Goal: Task Accomplishment & Management: Manage account settings

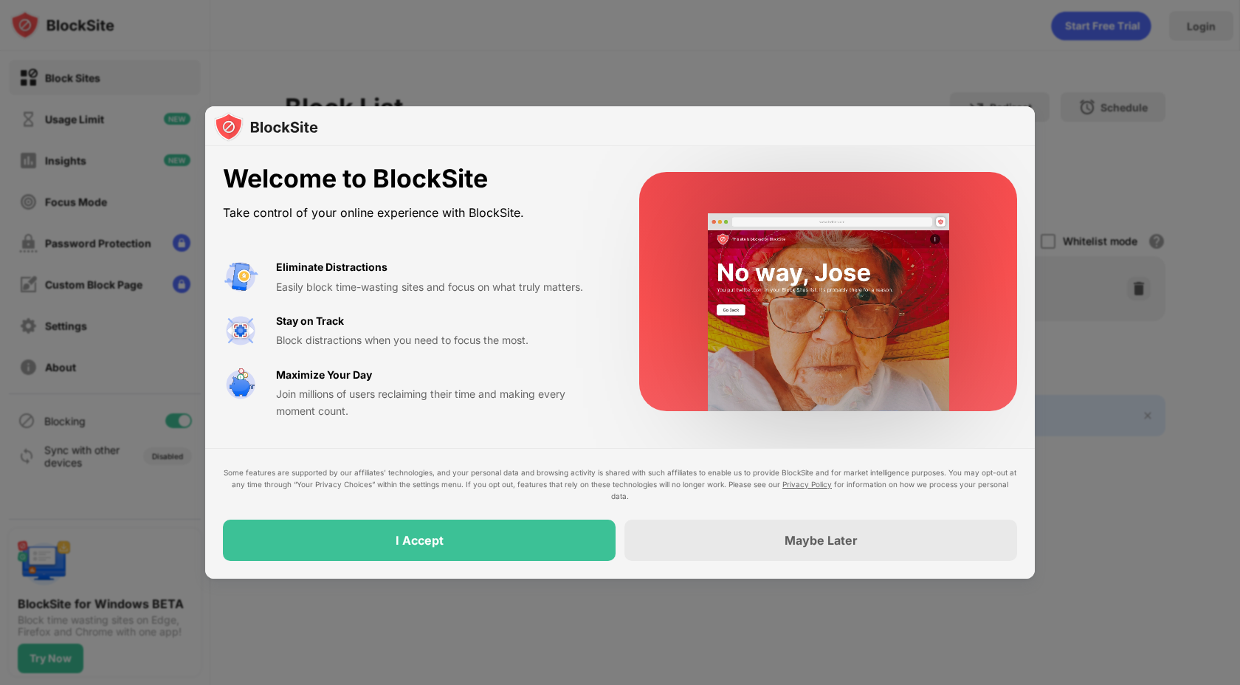
click at [533, 565] on div "Some features are supported by our affiliates’ technologies, and your personal …" at bounding box center [620, 513] width 830 height 131
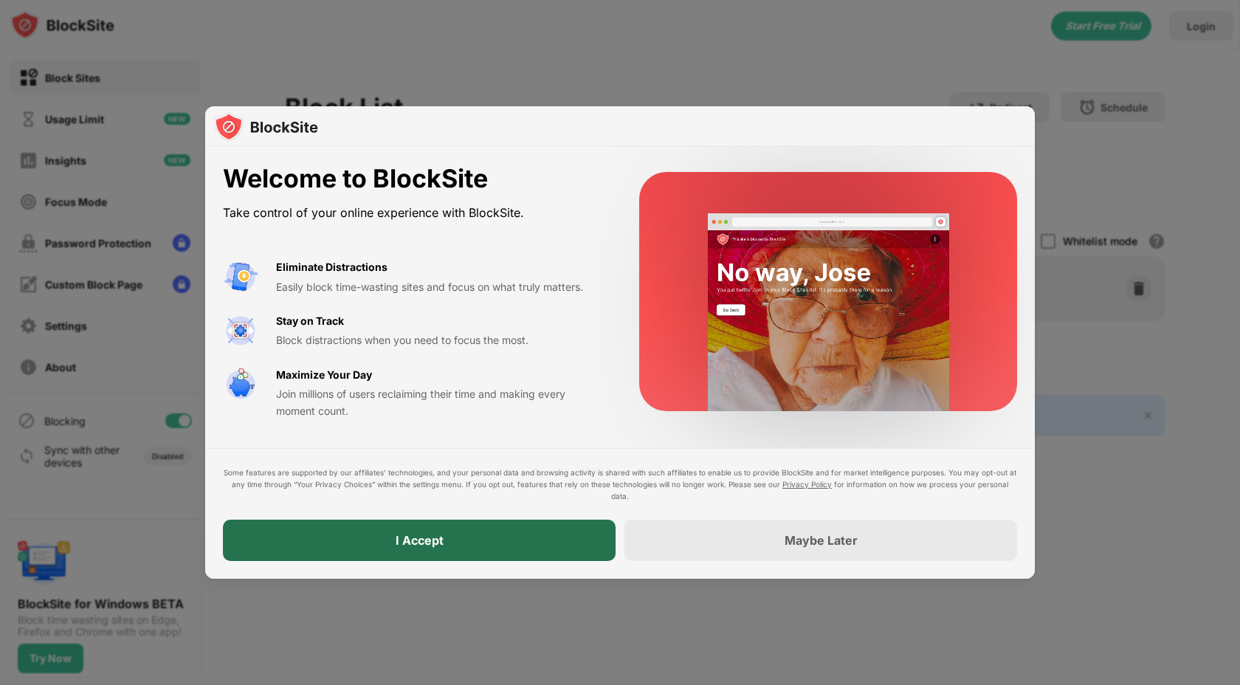
click at [537, 555] on div "I Accept" at bounding box center [419, 540] width 393 height 41
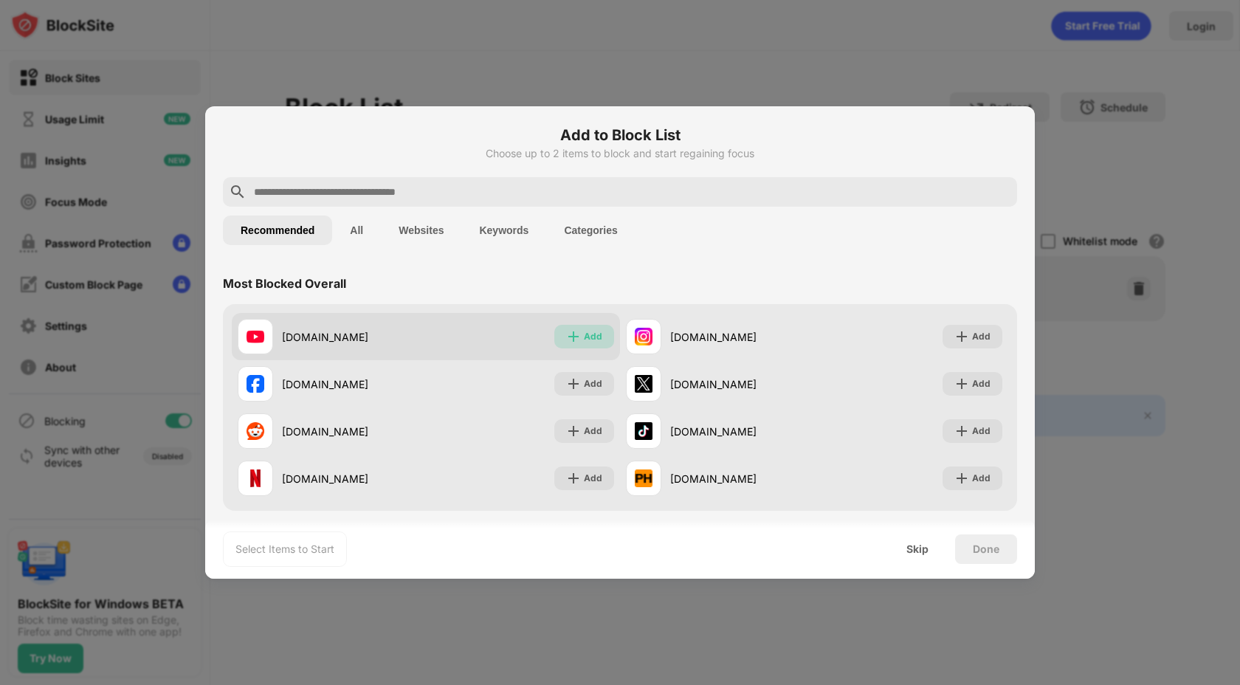
click at [573, 348] on div "Add" at bounding box center [584, 337] width 60 height 24
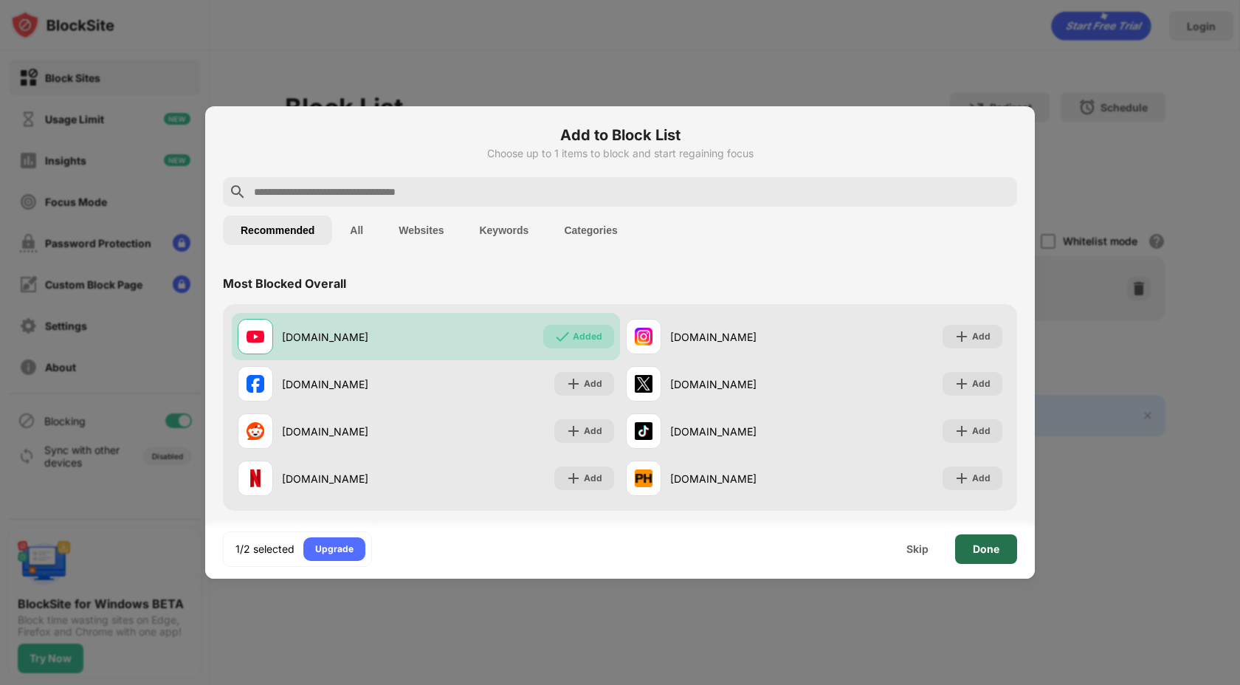
click at [967, 556] on div "Done" at bounding box center [986, 549] width 62 height 30
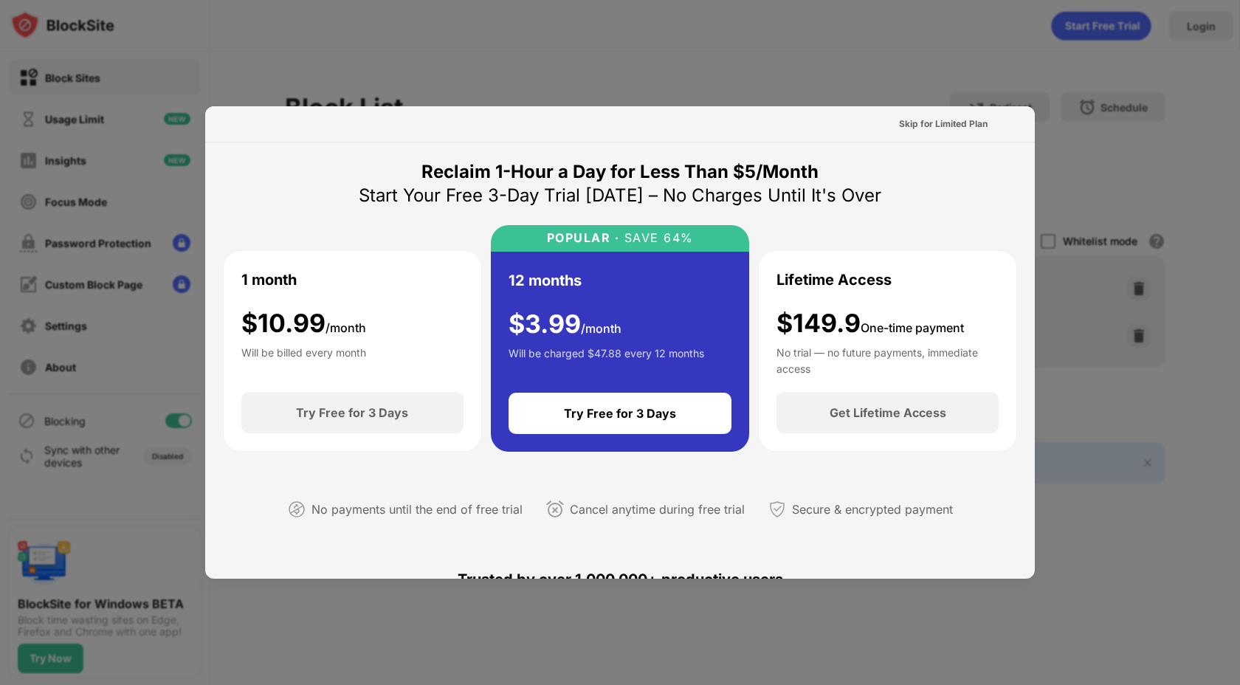
click at [818, 50] on div at bounding box center [620, 342] width 1240 height 685
click at [505, 44] on div at bounding box center [620, 342] width 1240 height 685
click at [930, 106] on div "Skip for Limited Plan" at bounding box center [620, 124] width 830 height 36
click at [930, 122] on div "Skip for Limited Plan" at bounding box center [943, 124] width 89 height 15
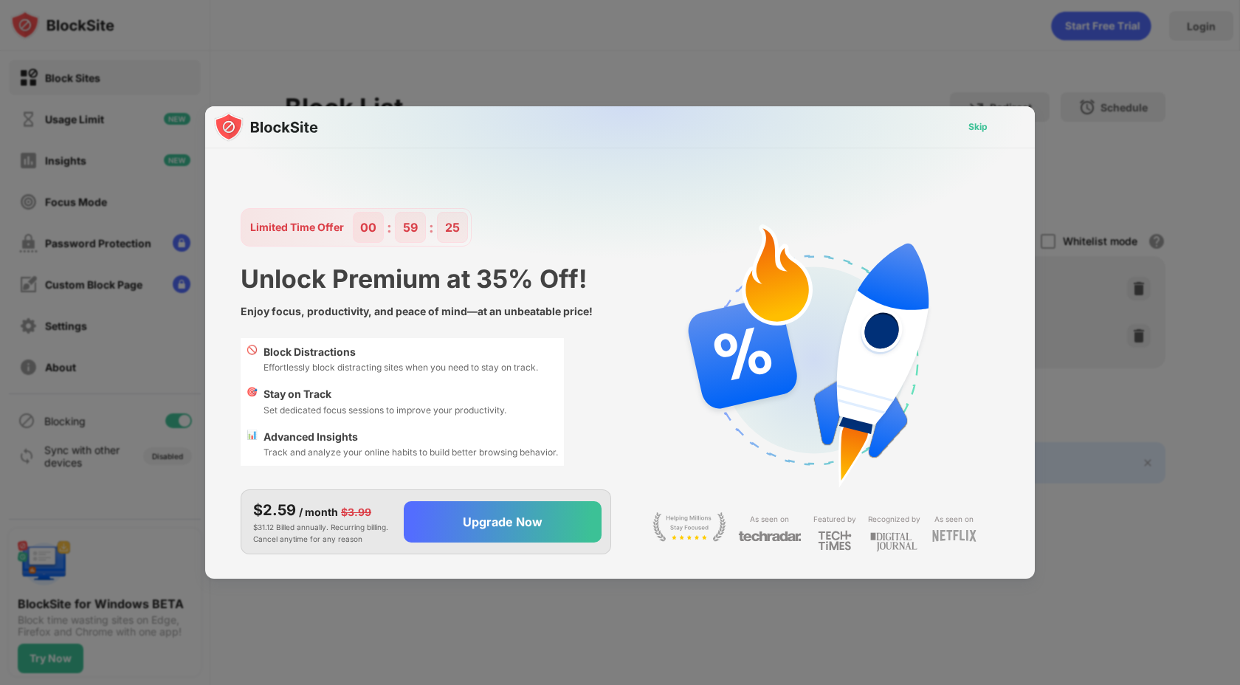
click at [970, 130] on div "Skip" at bounding box center [977, 127] width 19 height 15
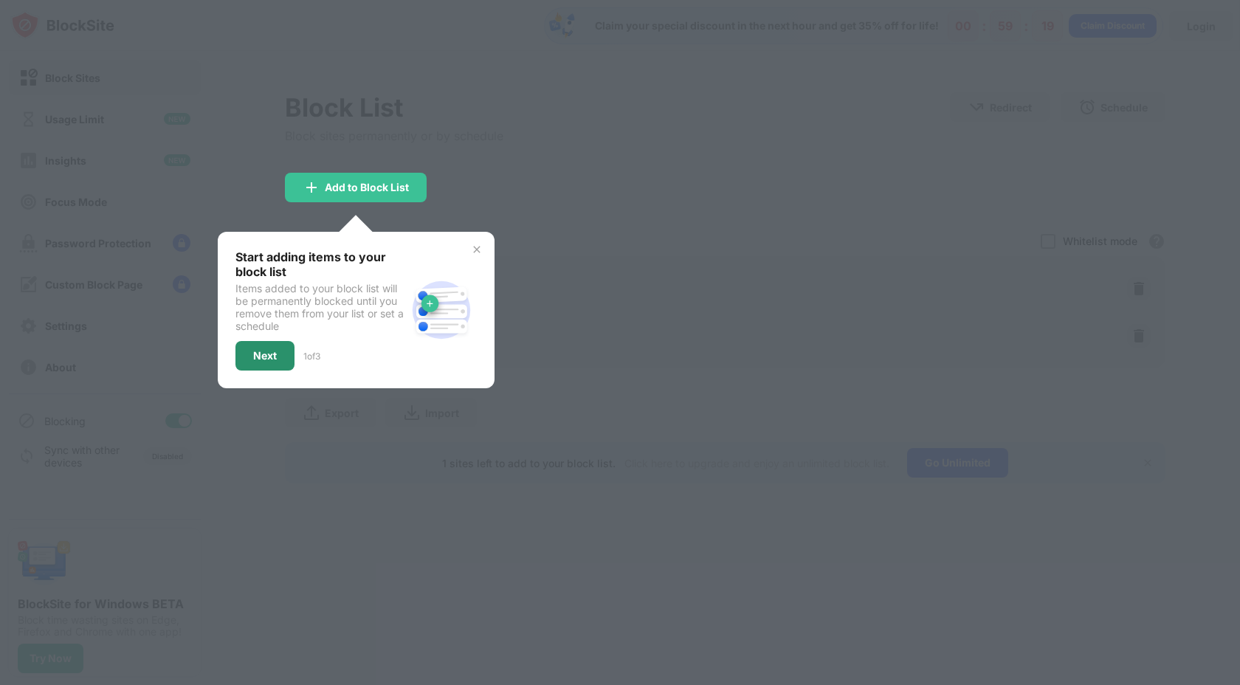
click at [261, 359] on div "Next" at bounding box center [265, 356] width 24 height 12
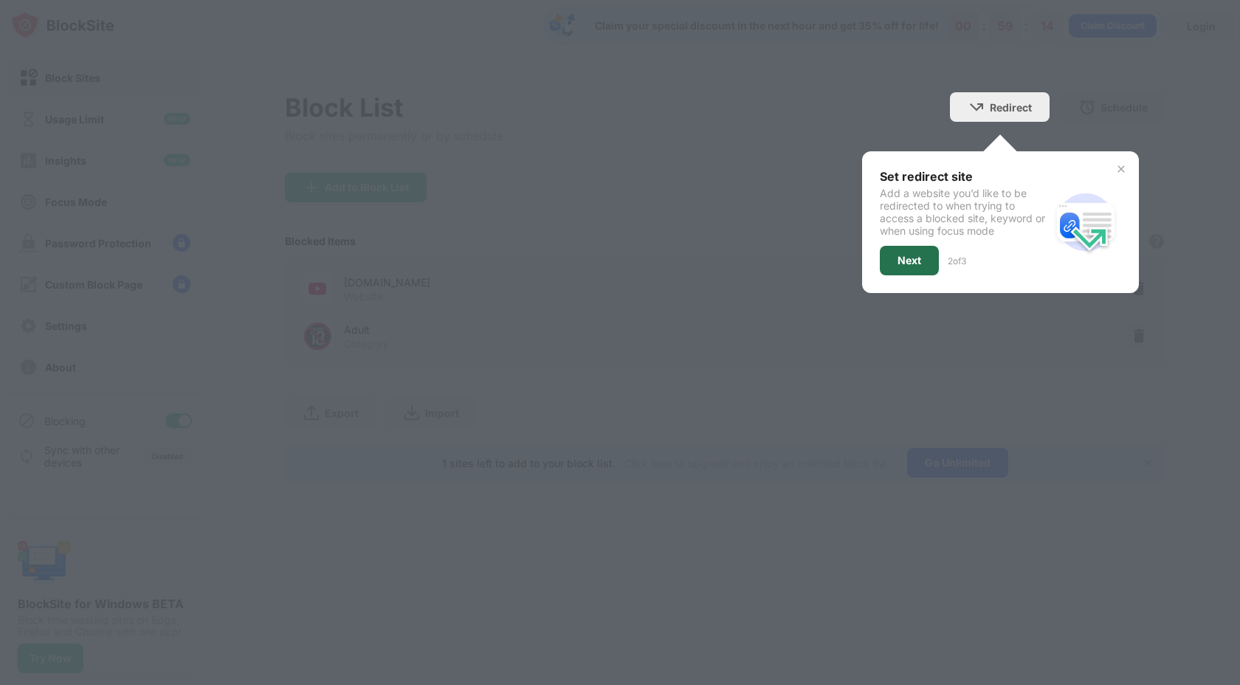
click at [918, 261] on div "Next" at bounding box center [909, 261] width 24 height 12
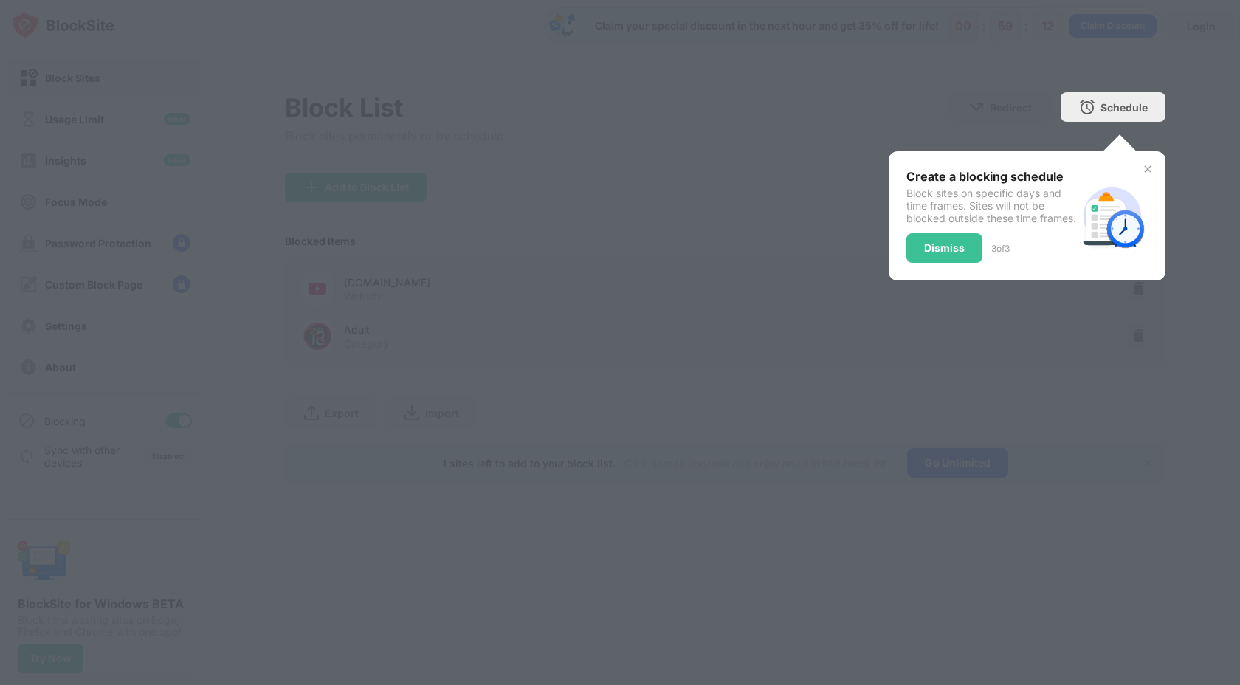
click at [918, 261] on div "Dismiss" at bounding box center [944, 248] width 76 height 30
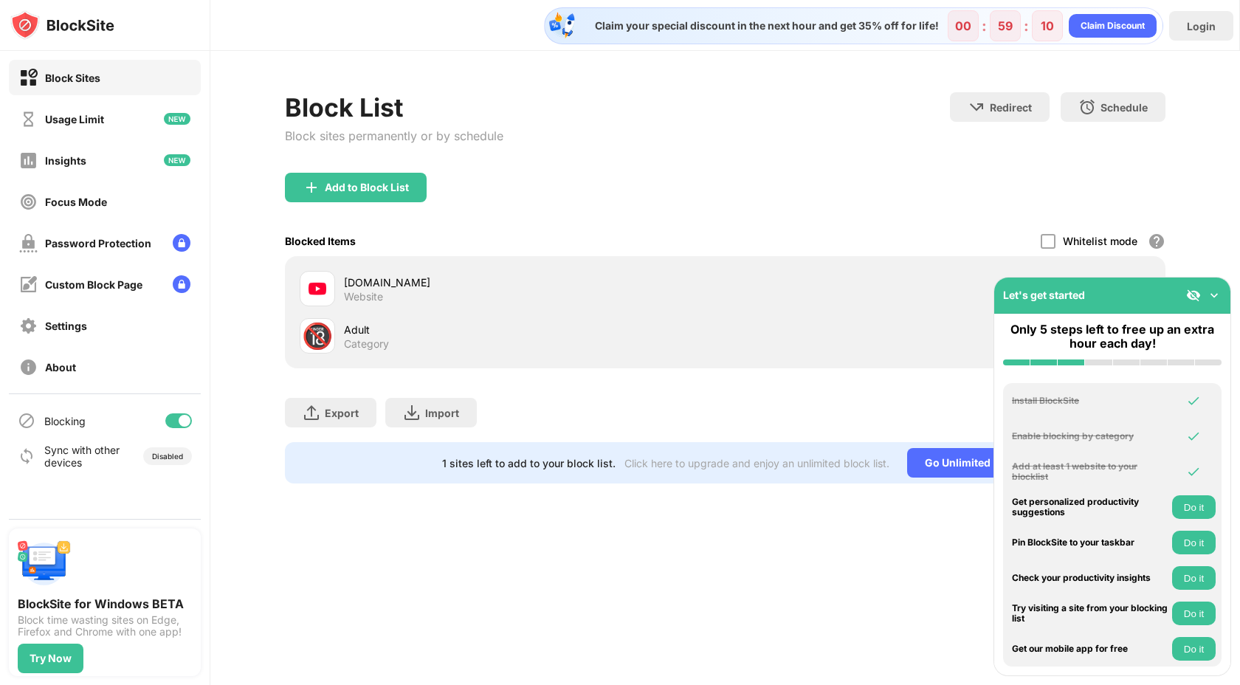
click at [1211, 294] on img at bounding box center [1214, 295] width 15 height 15
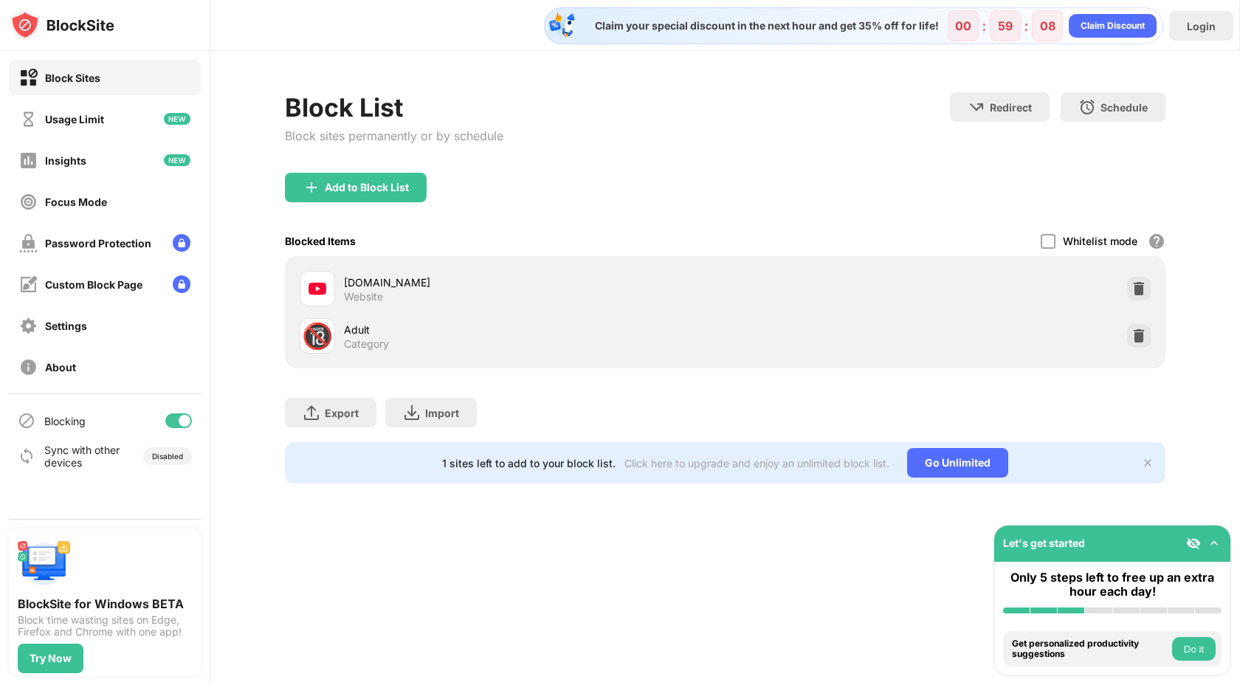
click at [889, 270] on div "[DOMAIN_NAME] Website" at bounding box center [725, 288] width 863 height 47
click at [1139, 339] on img at bounding box center [1138, 335] width 15 height 15
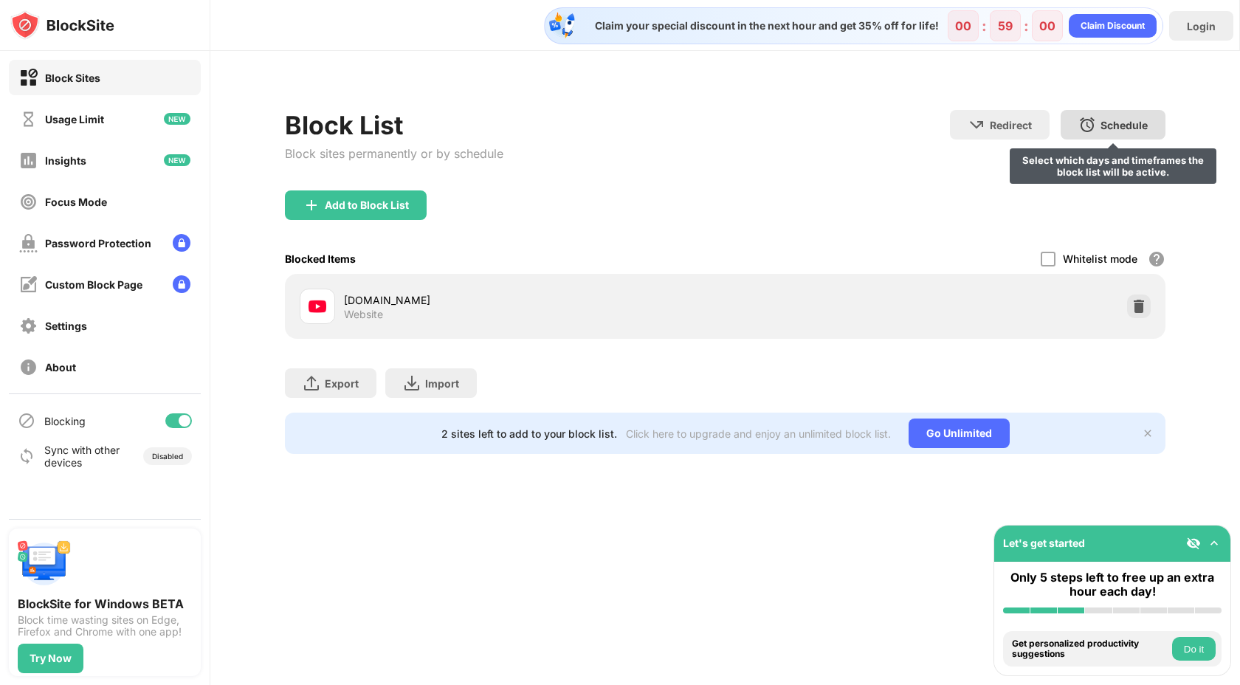
click at [1080, 124] on img at bounding box center [1087, 125] width 18 height 18
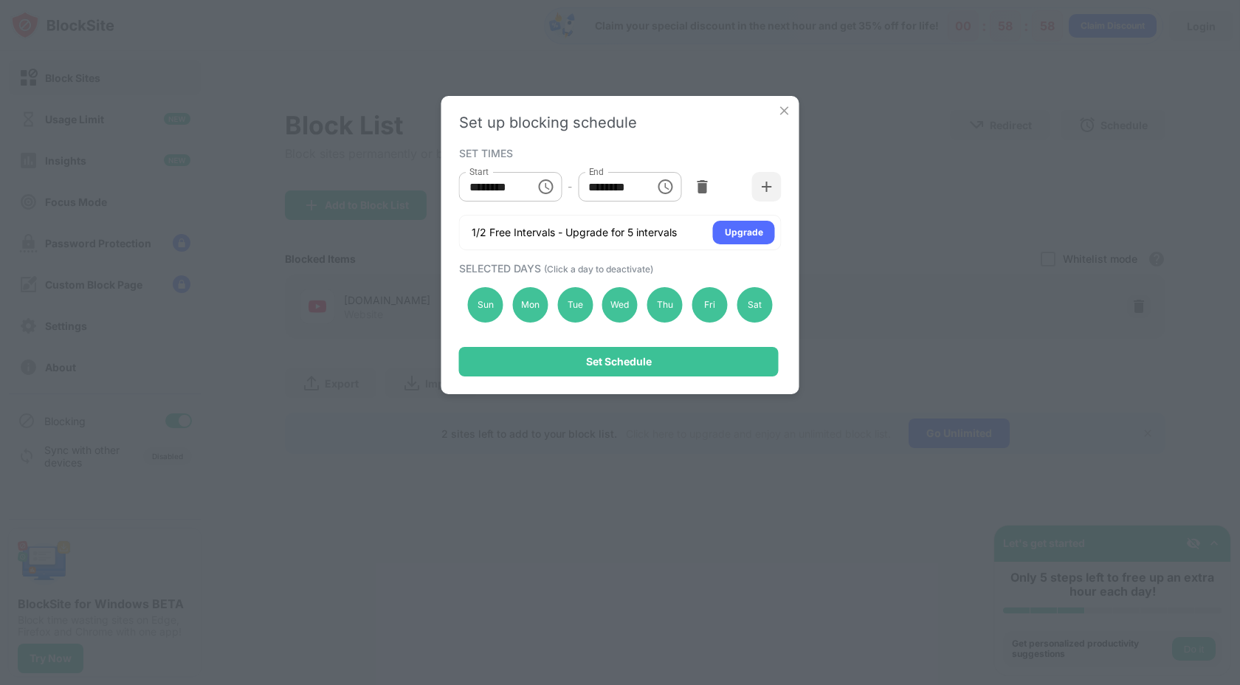
click at [511, 182] on input "********" at bounding box center [492, 187] width 66 height 30
click at [482, 190] on input "********" at bounding box center [492, 187] width 66 height 30
click at [516, 185] on input "********" at bounding box center [492, 187] width 66 height 30
click at [506, 184] on input "********" at bounding box center [492, 187] width 66 height 30
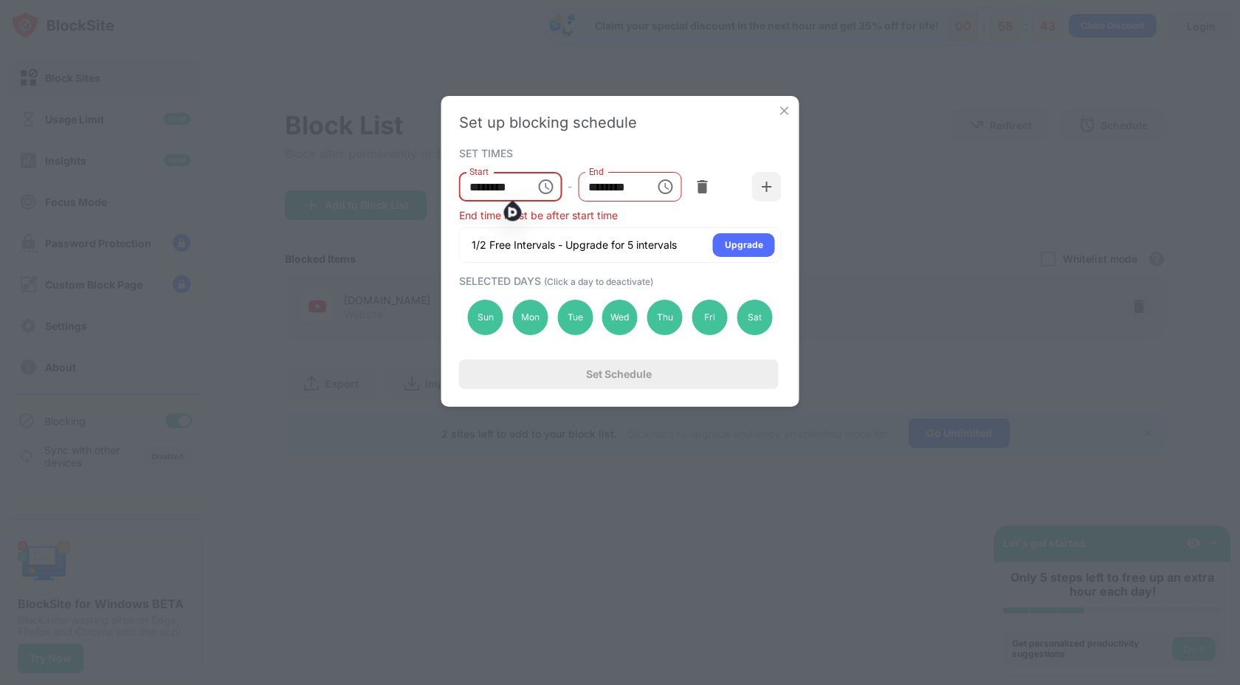
type input "********"
click at [603, 192] on input "********" at bounding box center [611, 187] width 66 height 30
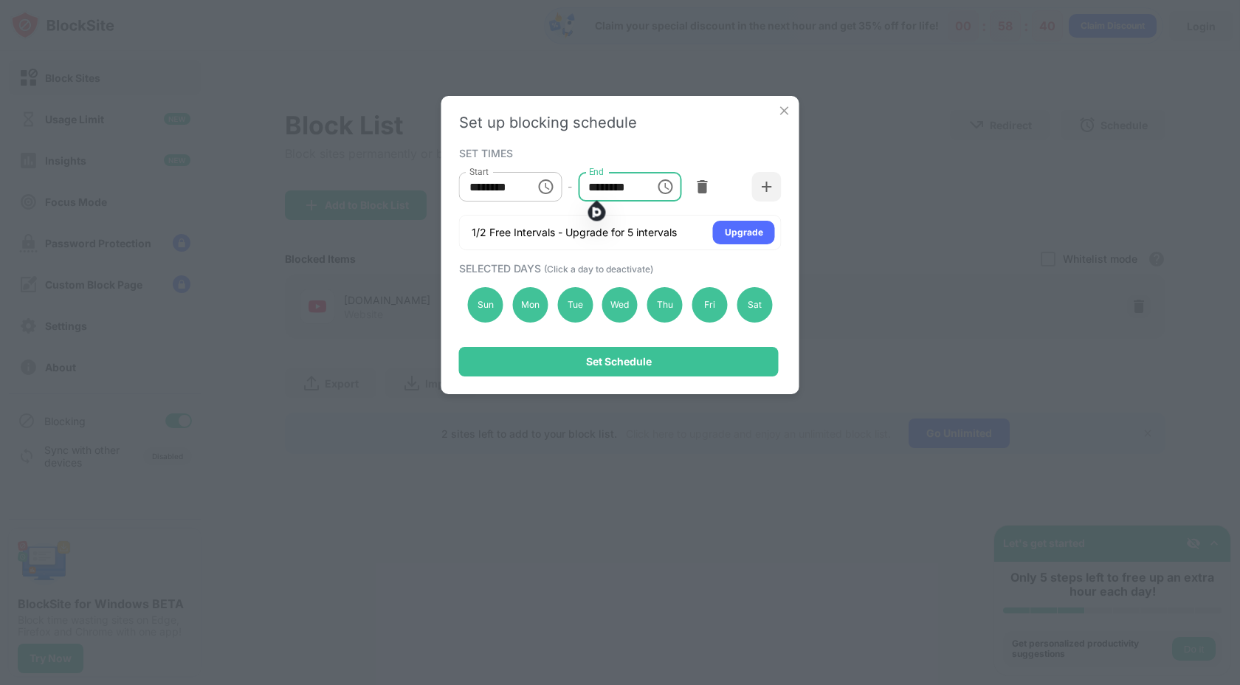
type input "********"
click at [620, 147] on div "SET TIMES" at bounding box center [618, 153] width 319 height 12
click at [784, 193] on div "Set up blocking schedule SET TIMES Start ******** Start - End ******** End 1/2 …" at bounding box center [620, 245] width 358 height 298
click at [773, 193] on img at bounding box center [766, 186] width 15 height 15
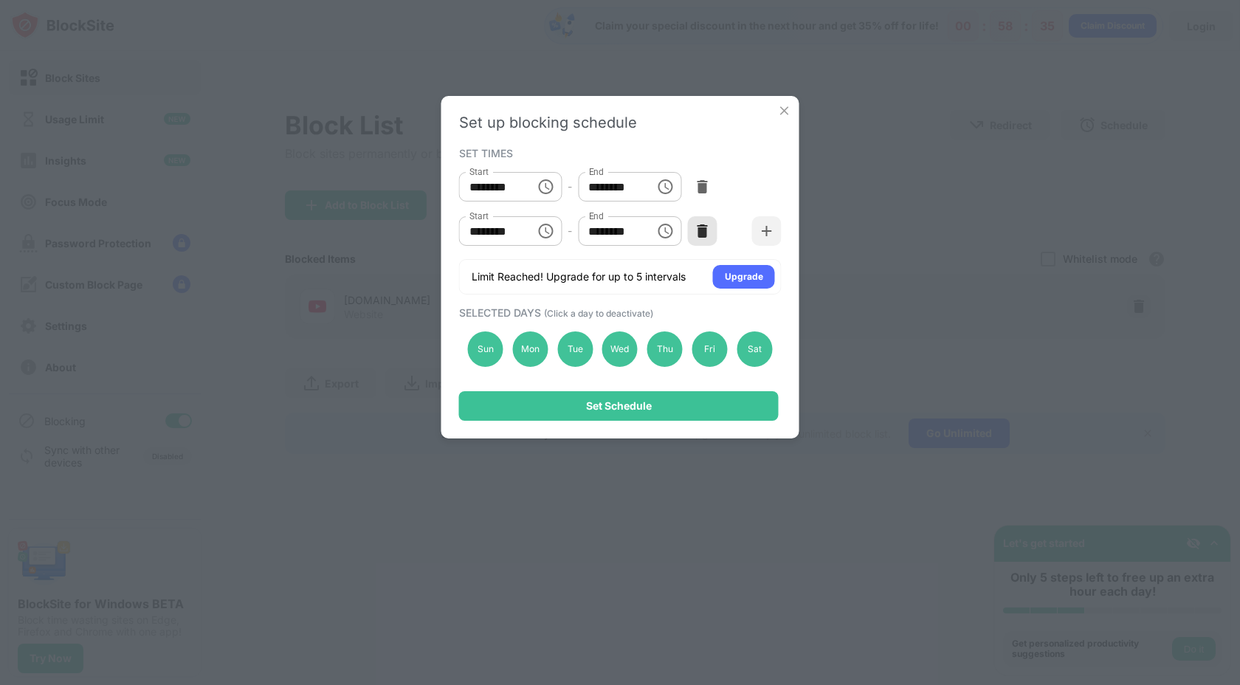
click at [697, 227] on img at bounding box center [701, 231] width 15 height 15
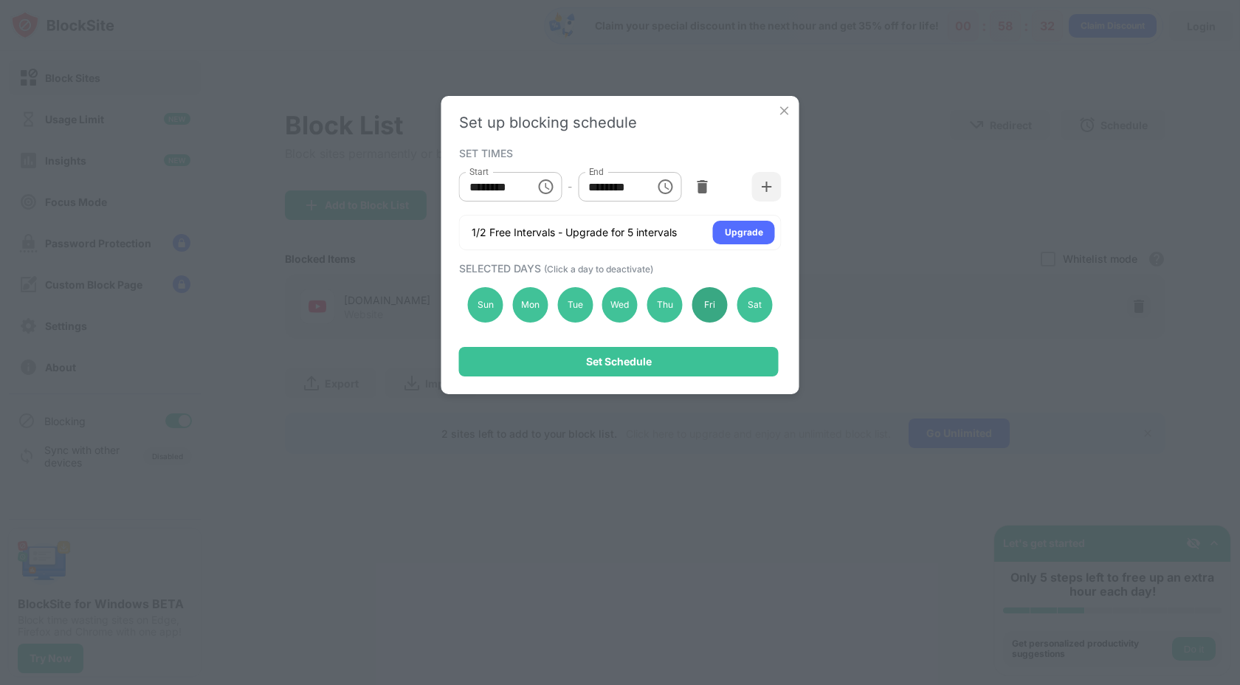
click at [705, 304] on div "Fri" at bounding box center [709, 304] width 35 height 35
click at [757, 312] on div "Sat" at bounding box center [754, 304] width 35 height 35
click at [489, 310] on div "Sun" at bounding box center [485, 304] width 35 height 35
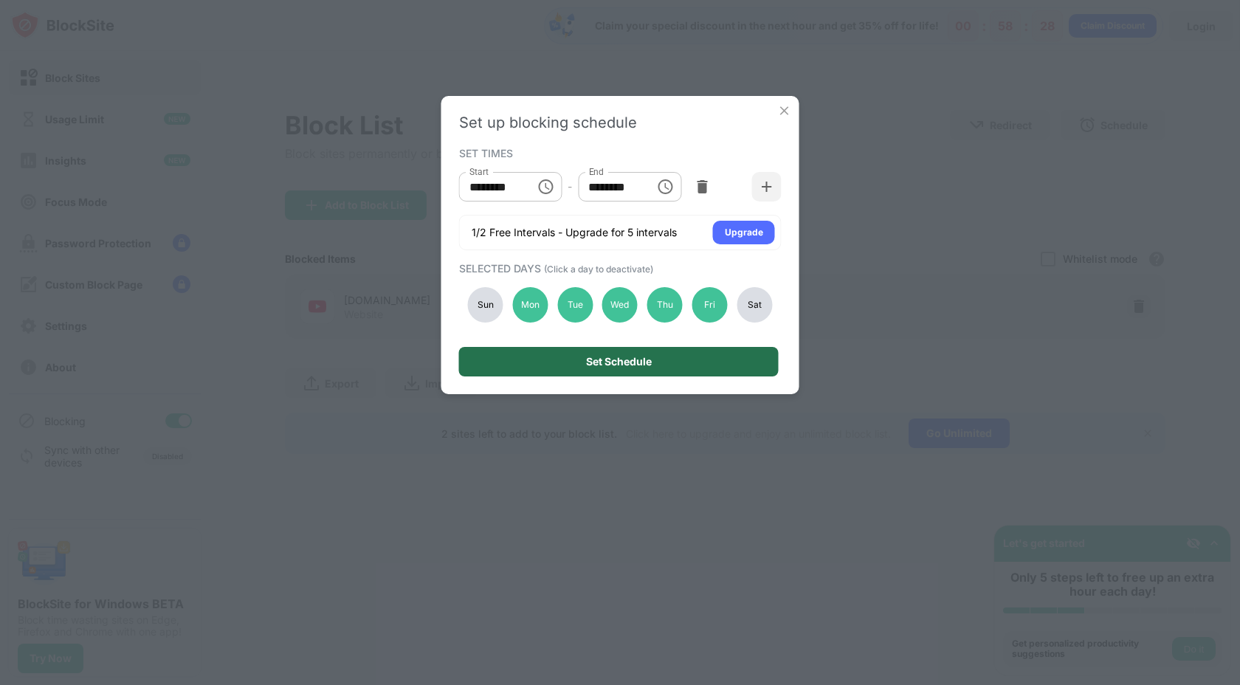
click at [621, 362] on div "Set Schedule" at bounding box center [619, 362] width 66 height 12
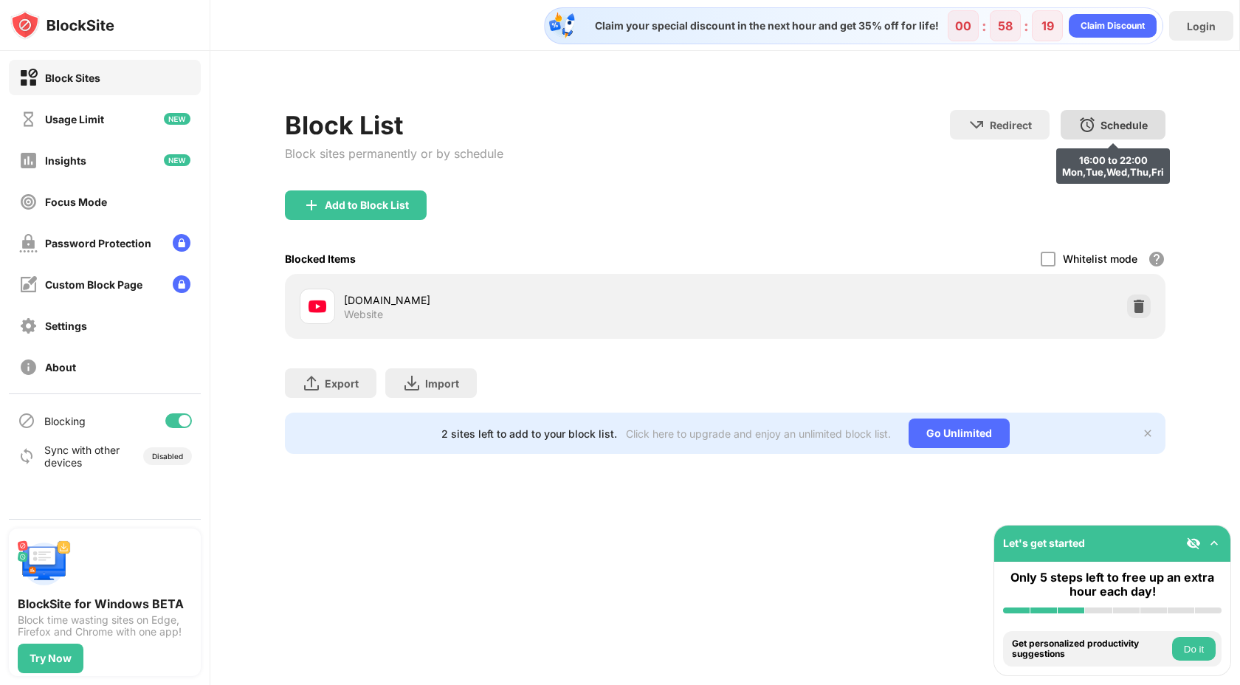
click at [1086, 127] on img at bounding box center [1087, 125] width 18 height 18
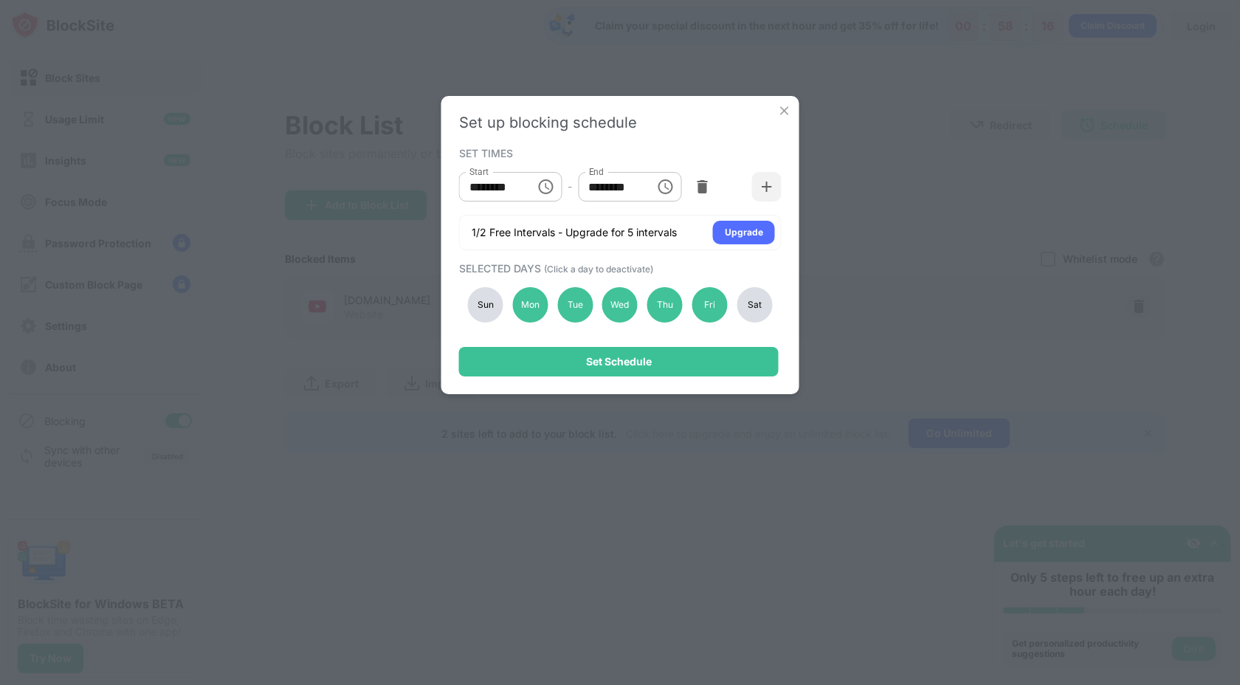
click at [750, 303] on div "Sat" at bounding box center [754, 304] width 35 height 35
click at [491, 297] on div "Sun" at bounding box center [485, 304] width 35 height 35
click at [489, 313] on div "Sun" at bounding box center [485, 304] width 35 height 35
click at [742, 308] on div "Sat" at bounding box center [754, 304] width 35 height 35
click at [767, 186] on img at bounding box center [766, 186] width 15 height 15
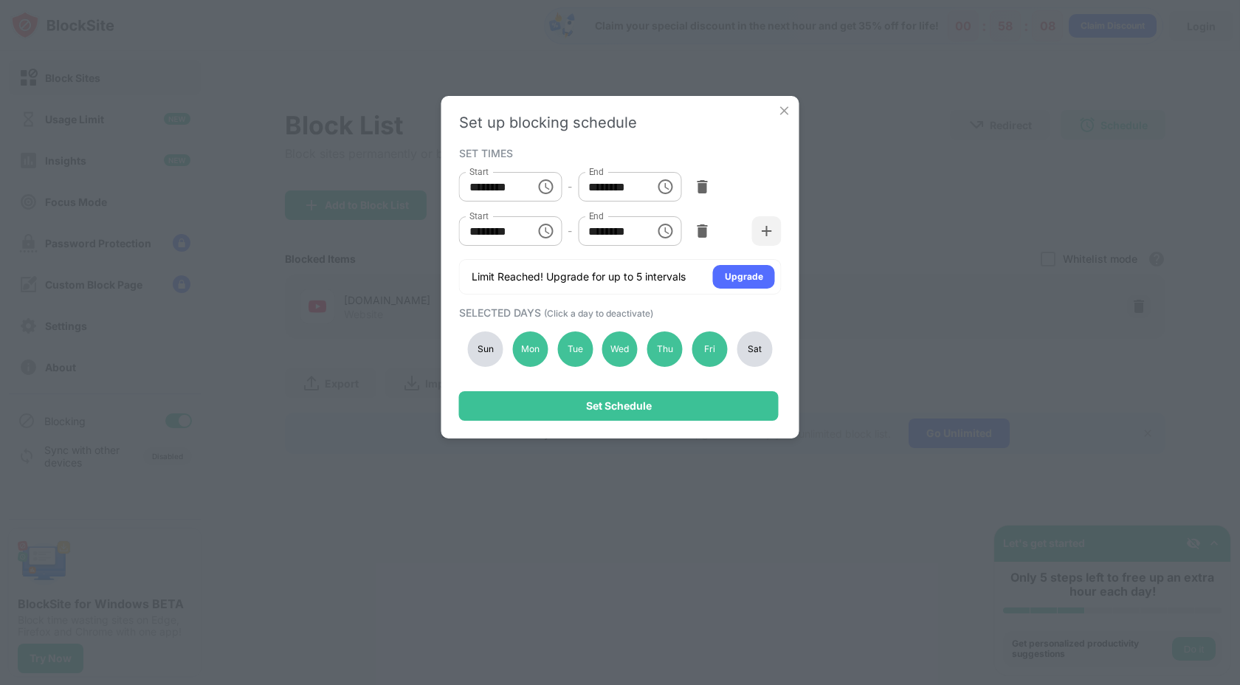
click at [752, 351] on div "Sat" at bounding box center [754, 348] width 35 height 35
click at [697, 232] on img at bounding box center [701, 231] width 15 height 15
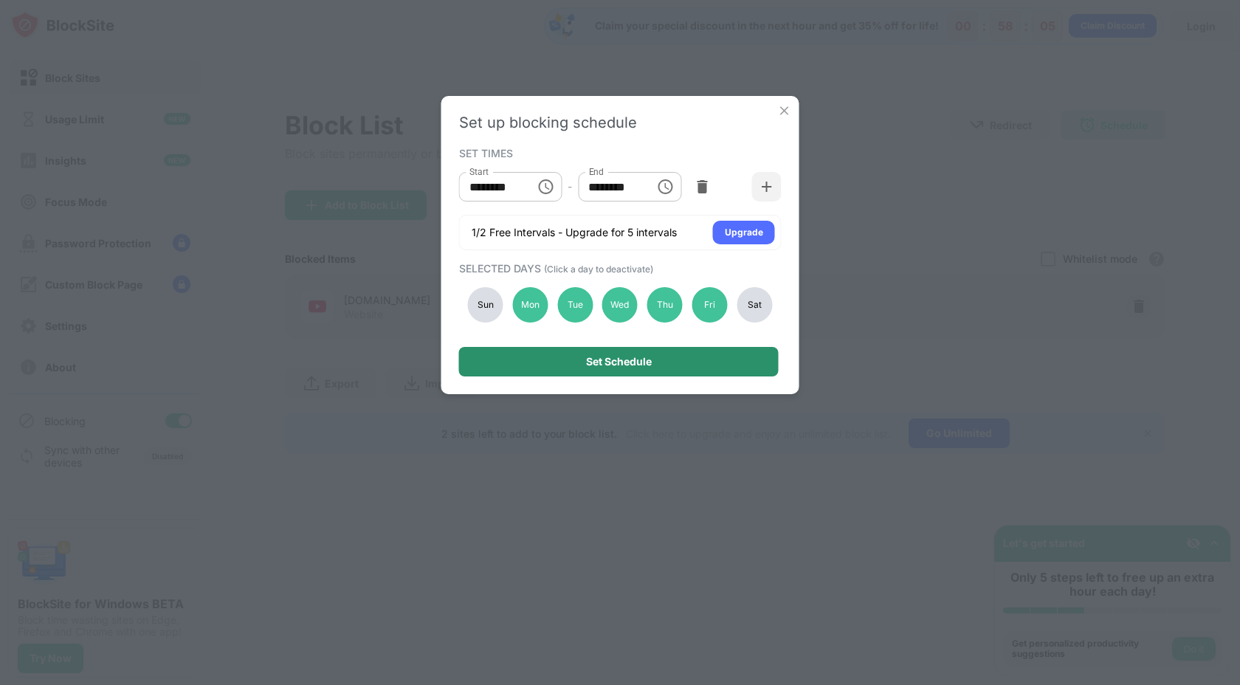
click at [685, 365] on div "Set Schedule" at bounding box center [619, 362] width 320 height 30
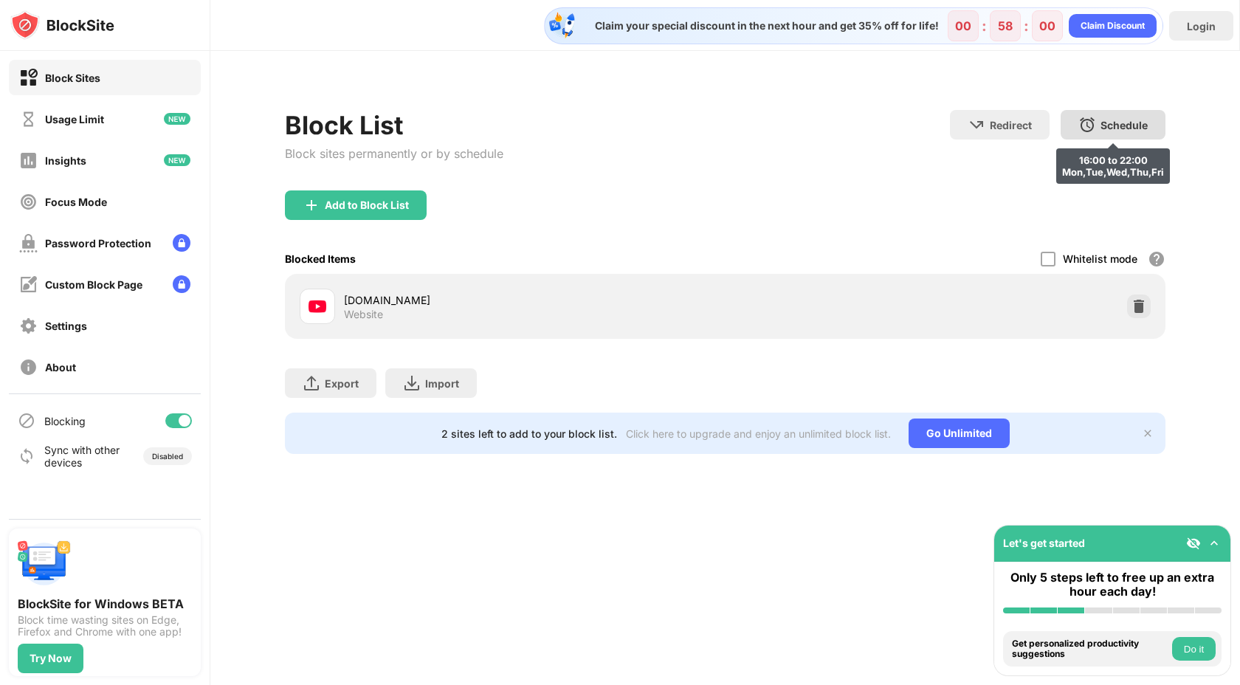
click at [1095, 125] on img at bounding box center [1087, 125] width 18 height 18
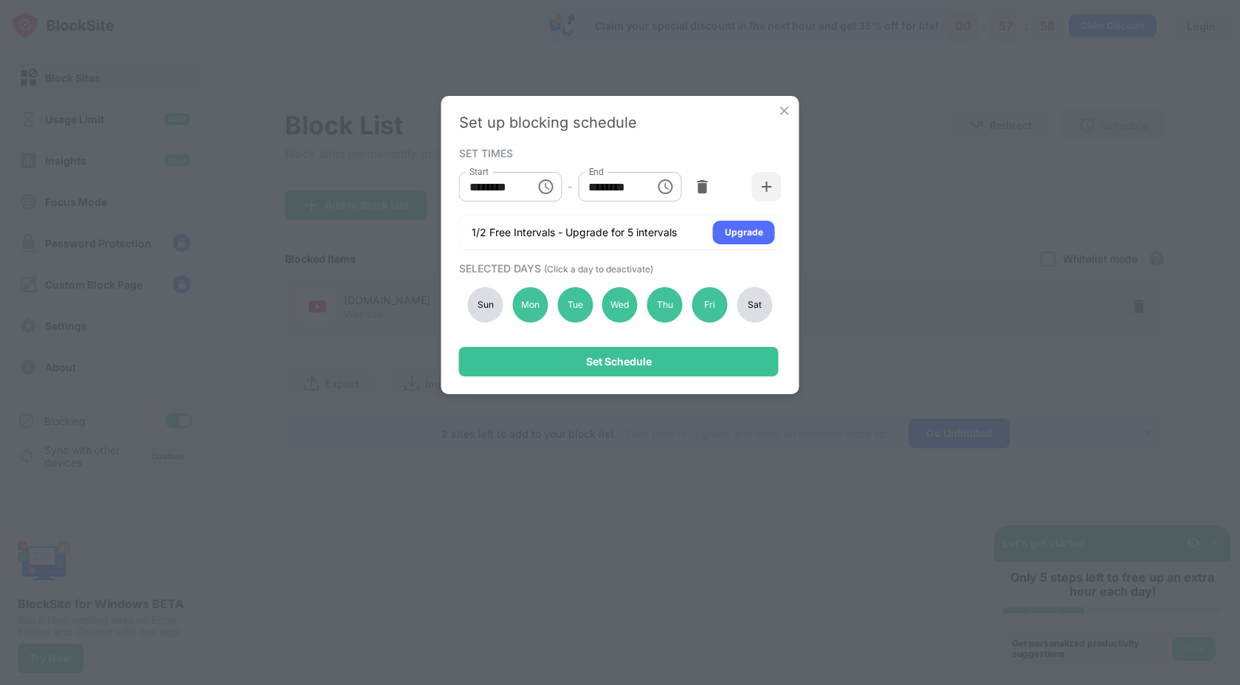
click at [766, 307] on div "Sat" at bounding box center [754, 304] width 35 height 35
click at [478, 297] on div "Sun" at bounding box center [485, 304] width 35 height 35
click at [478, 192] on input "********" at bounding box center [492, 187] width 66 height 30
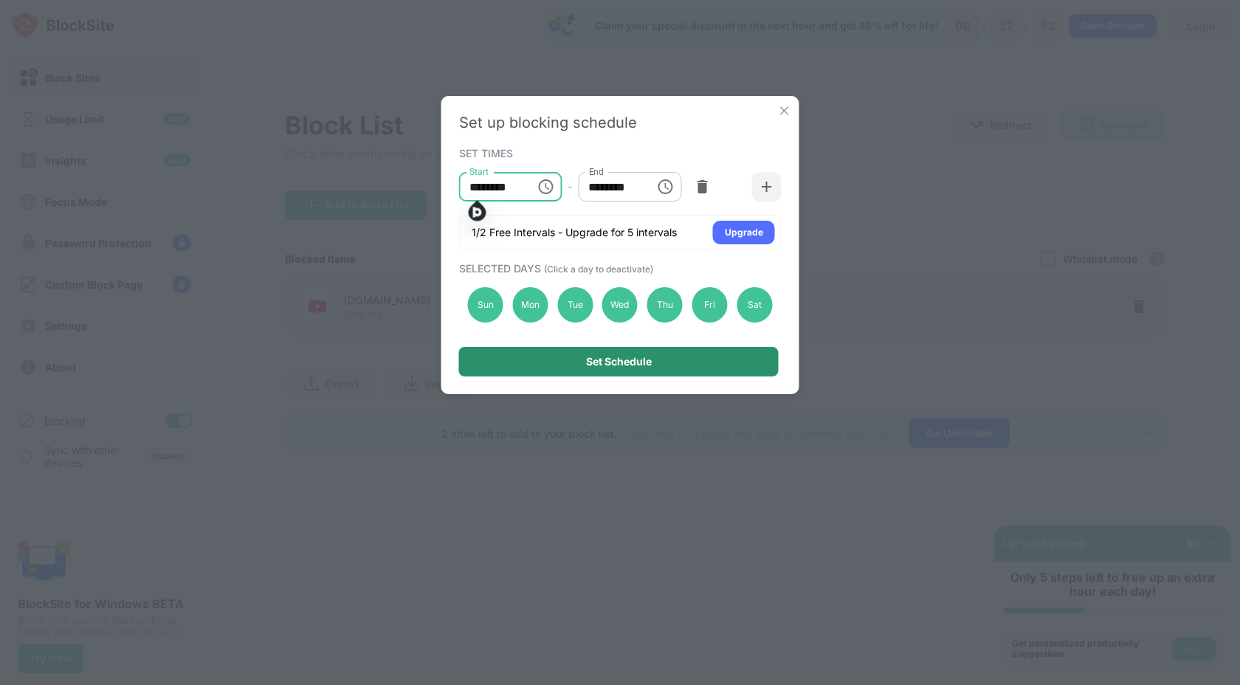
type input "********"
click at [574, 362] on div "Set Schedule" at bounding box center [619, 362] width 320 height 30
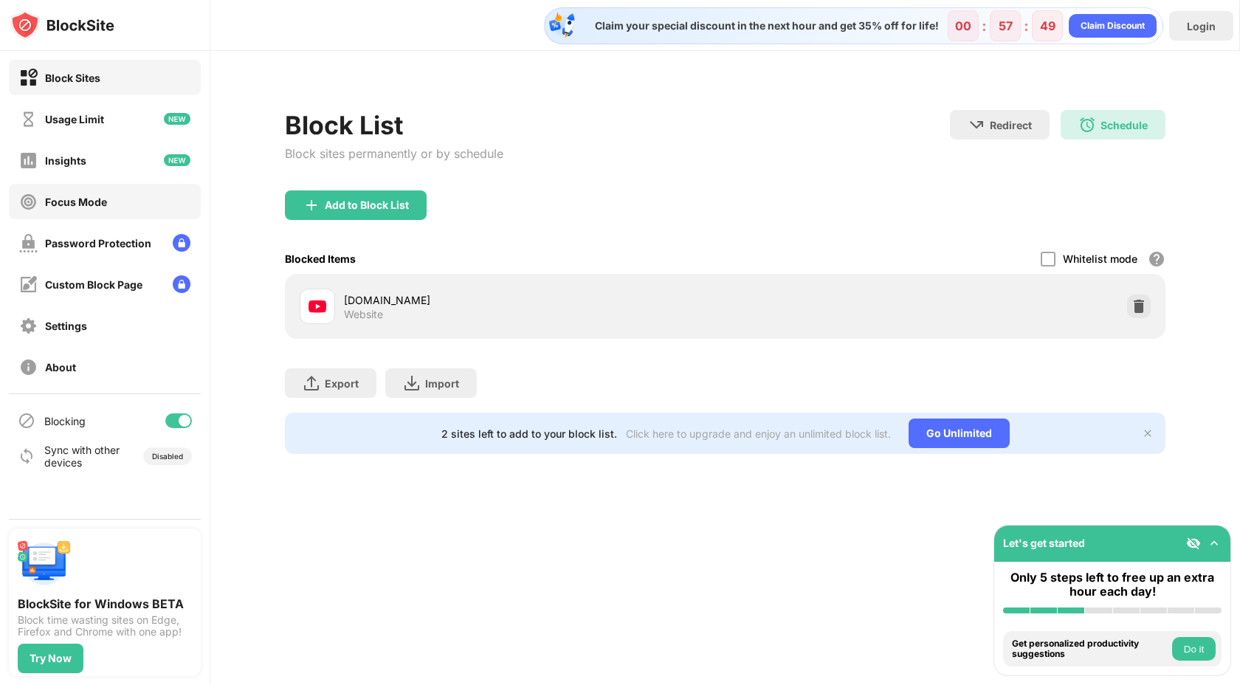
click at [123, 205] on div "Focus Mode" at bounding box center [105, 201] width 192 height 35
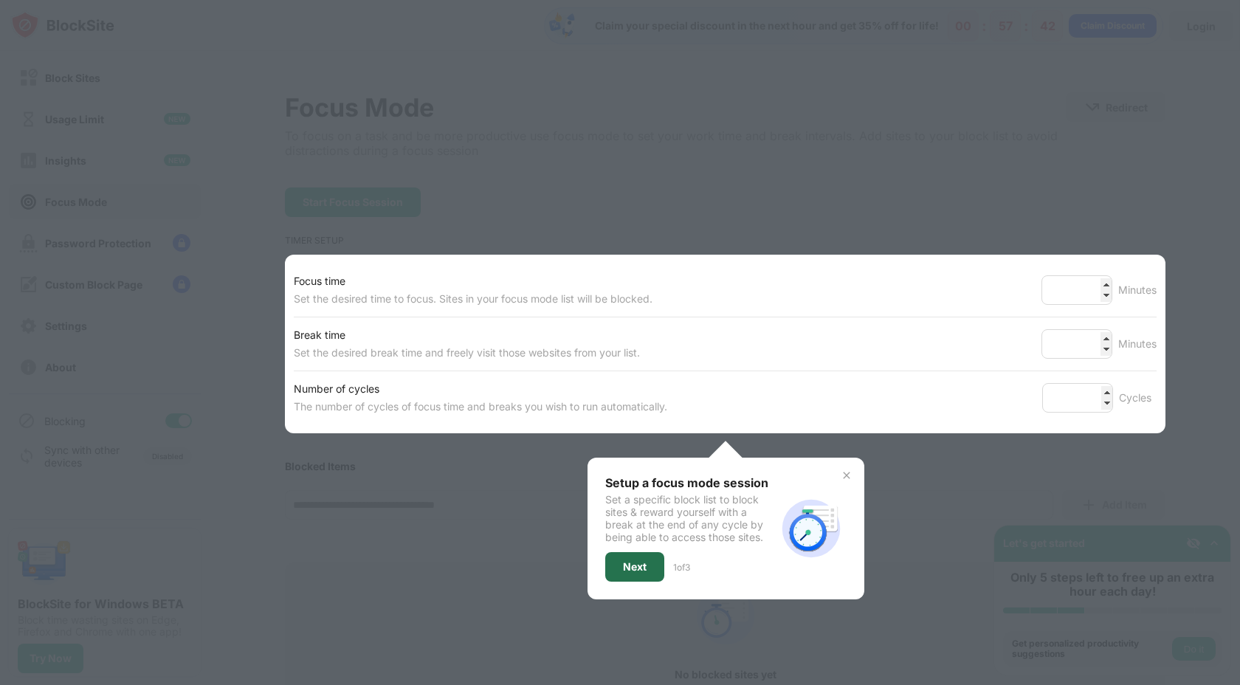
click at [646, 552] on div "Next" at bounding box center [634, 567] width 59 height 30
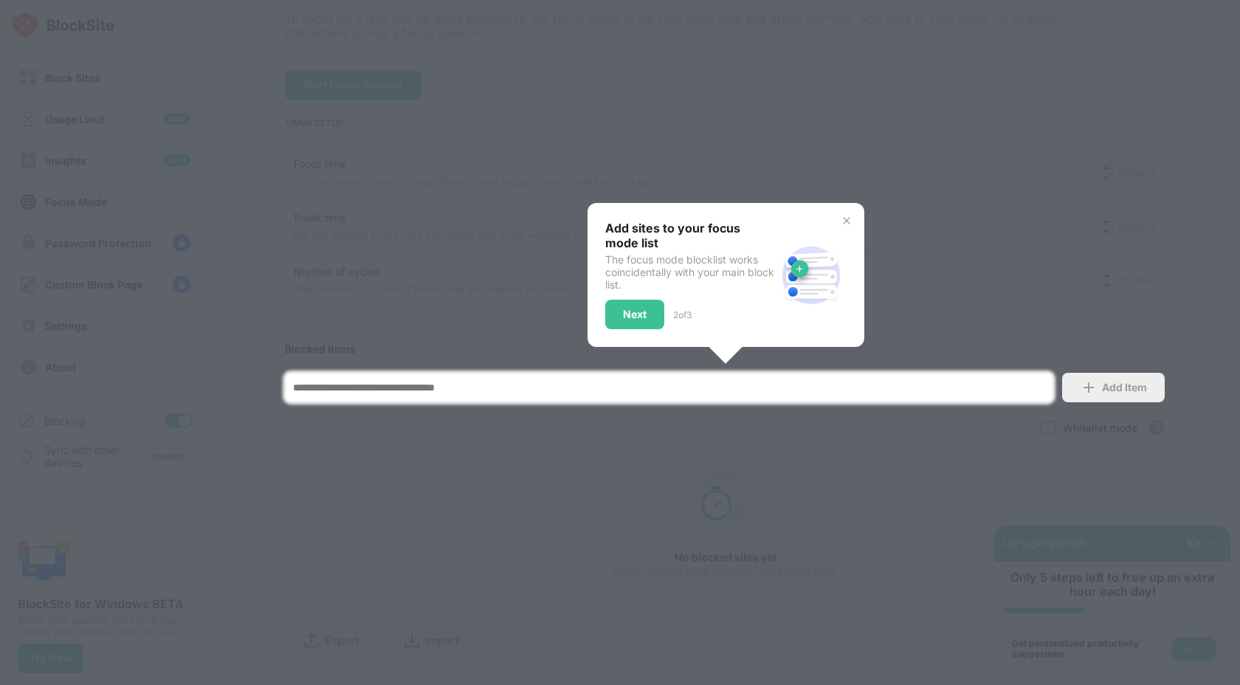
scroll to position [142, 0]
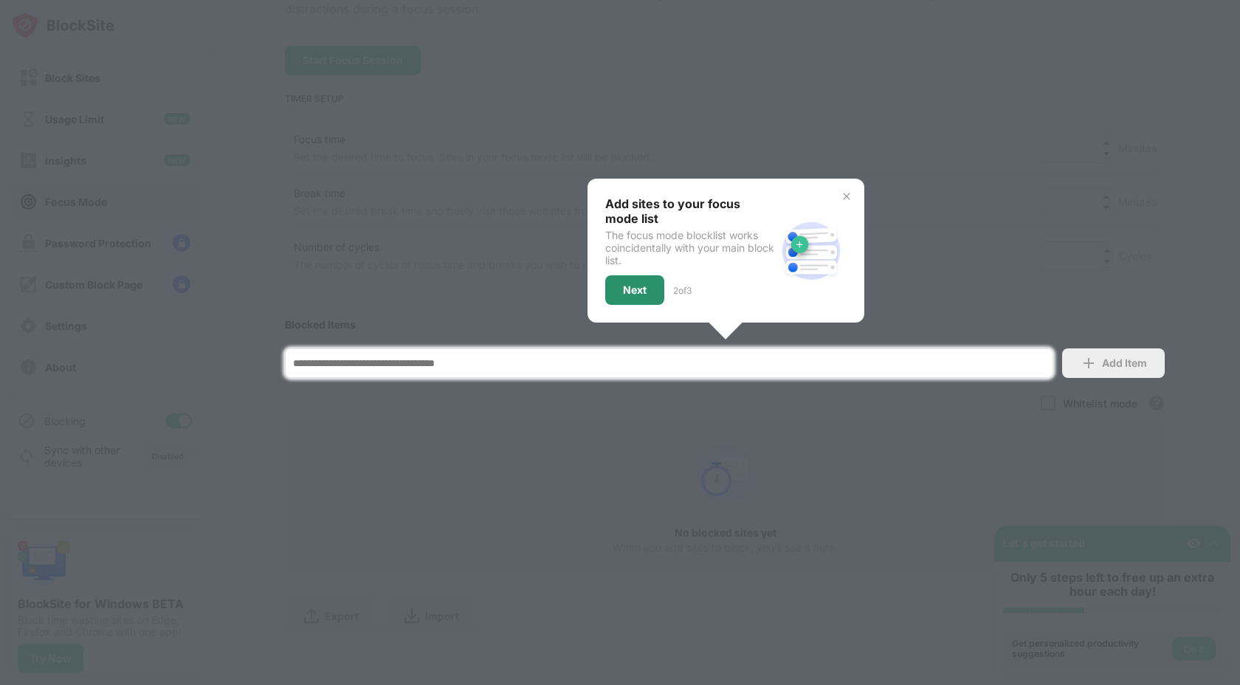
click at [633, 281] on div "Next" at bounding box center [634, 290] width 59 height 30
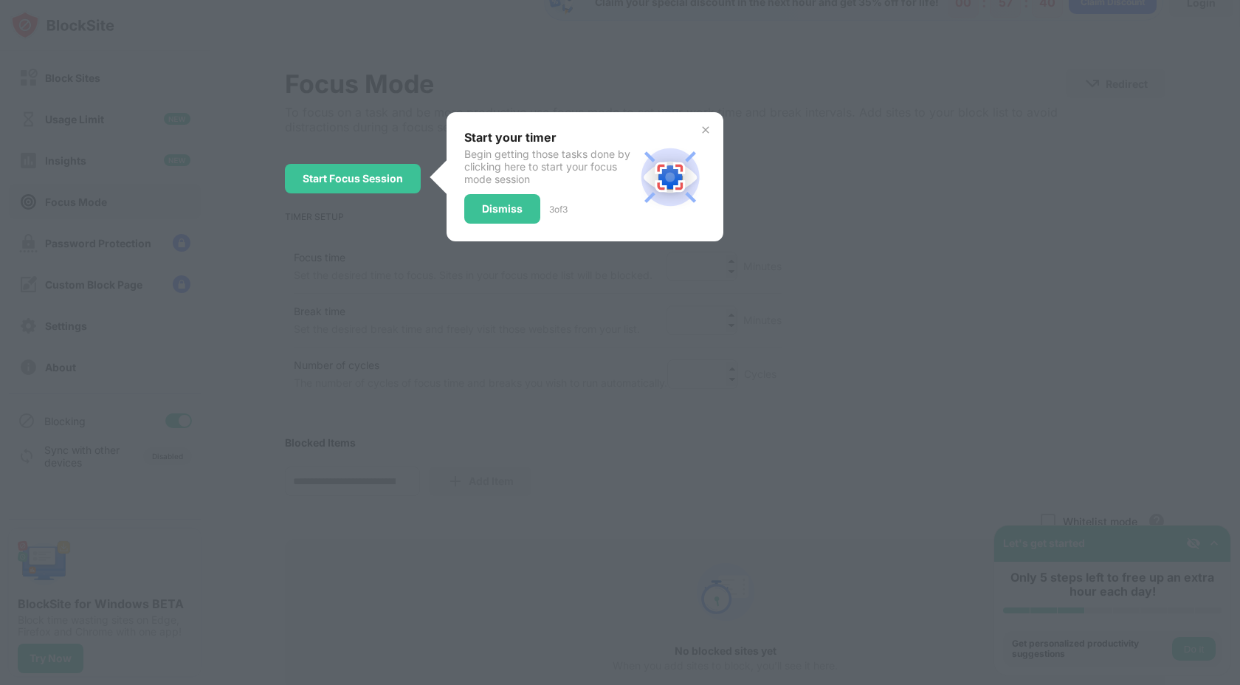
scroll to position [0, 0]
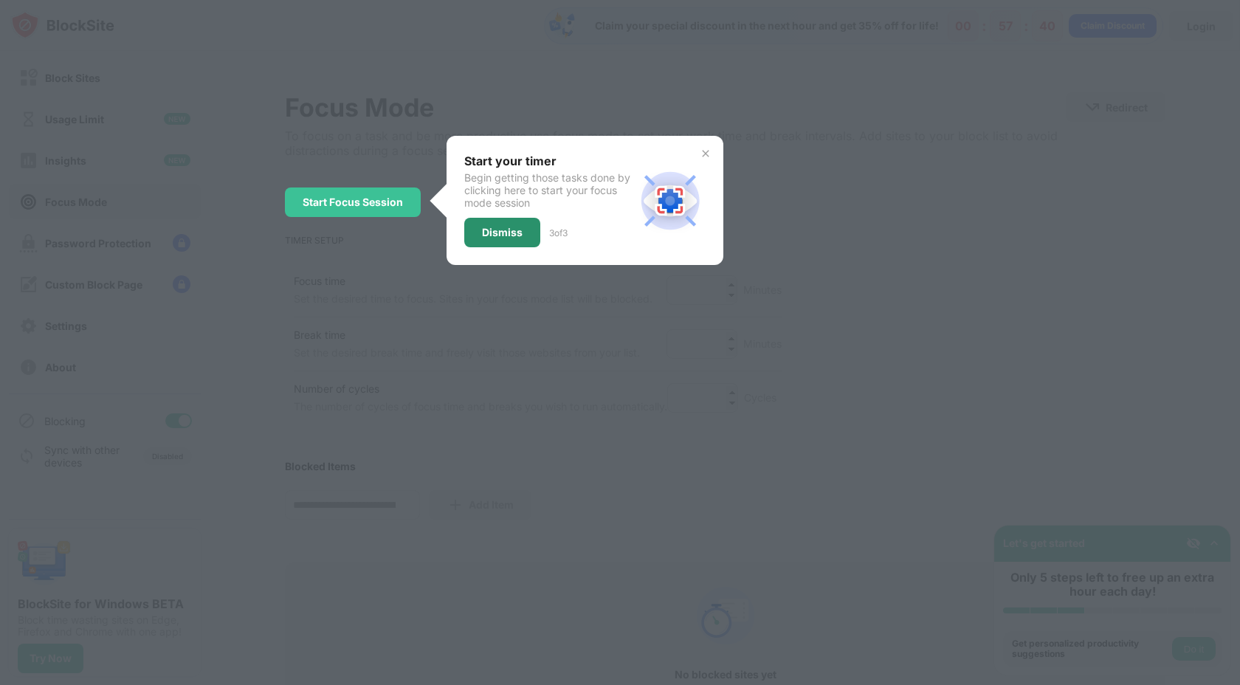
click at [507, 218] on div "Dismiss" at bounding box center [502, 233] width 76 height 30
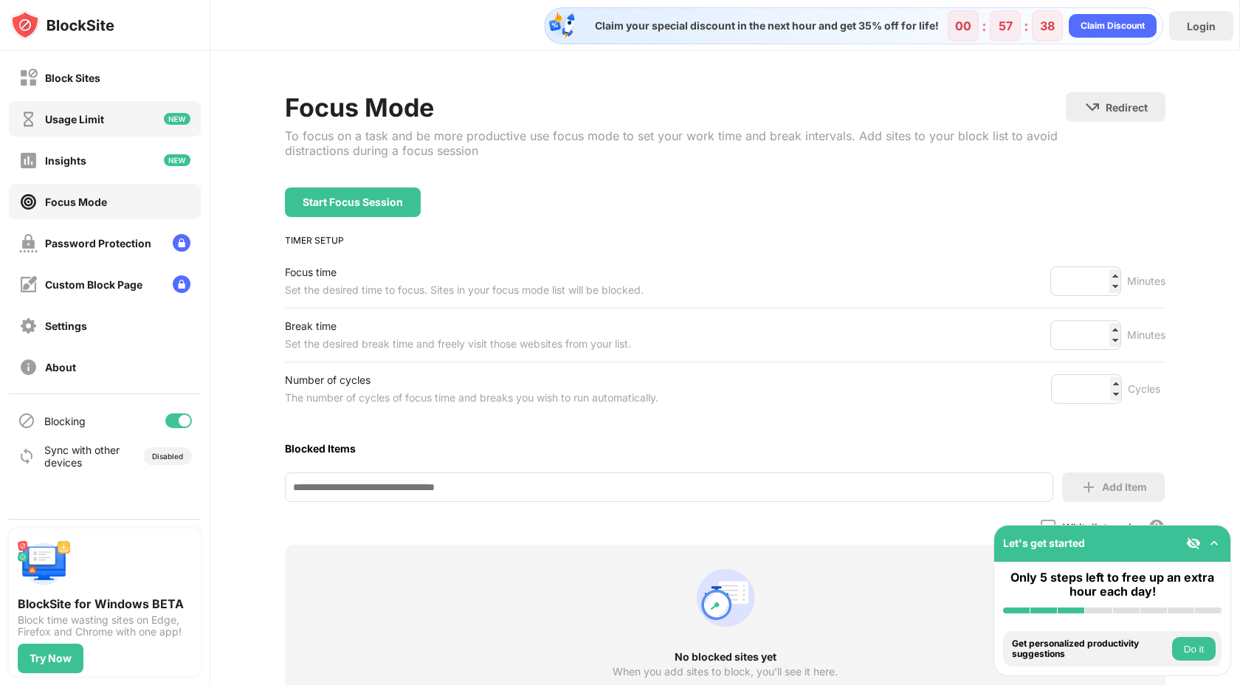
click at [124, 84] on div "Block Sites" at bounding box center [105, 77] width 192 height 35
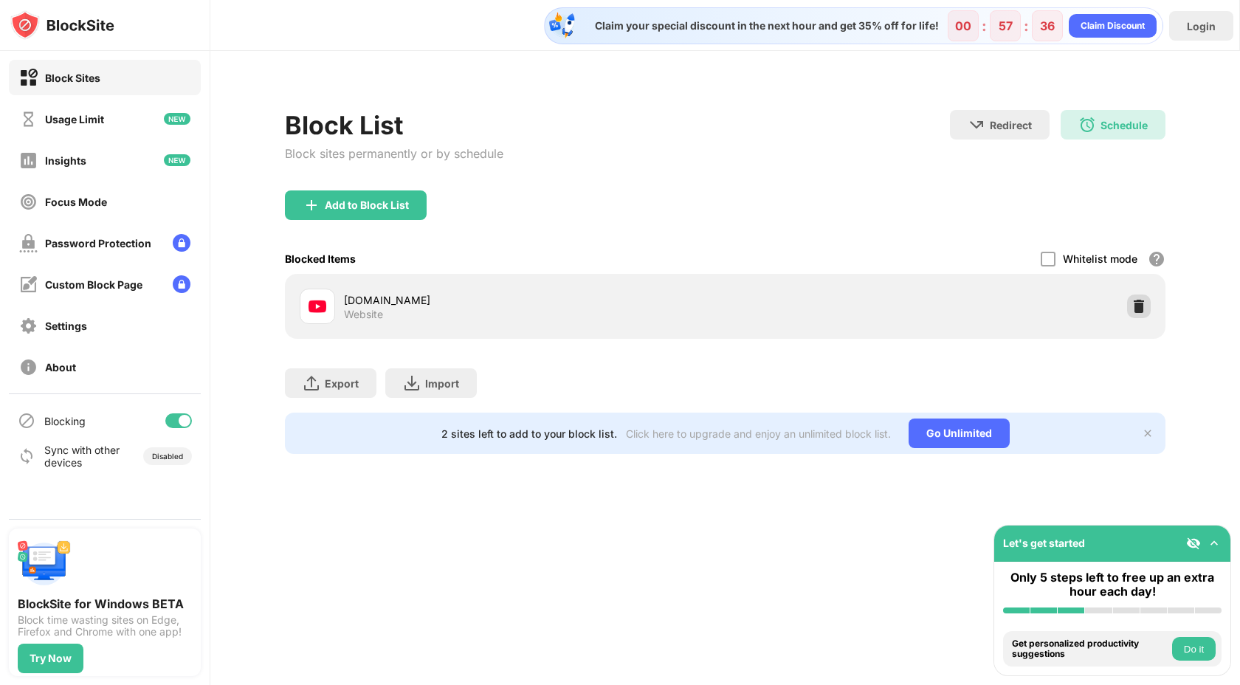
click at [1137, 299] on img at bounding box center [1138, 306] width 15 height 15
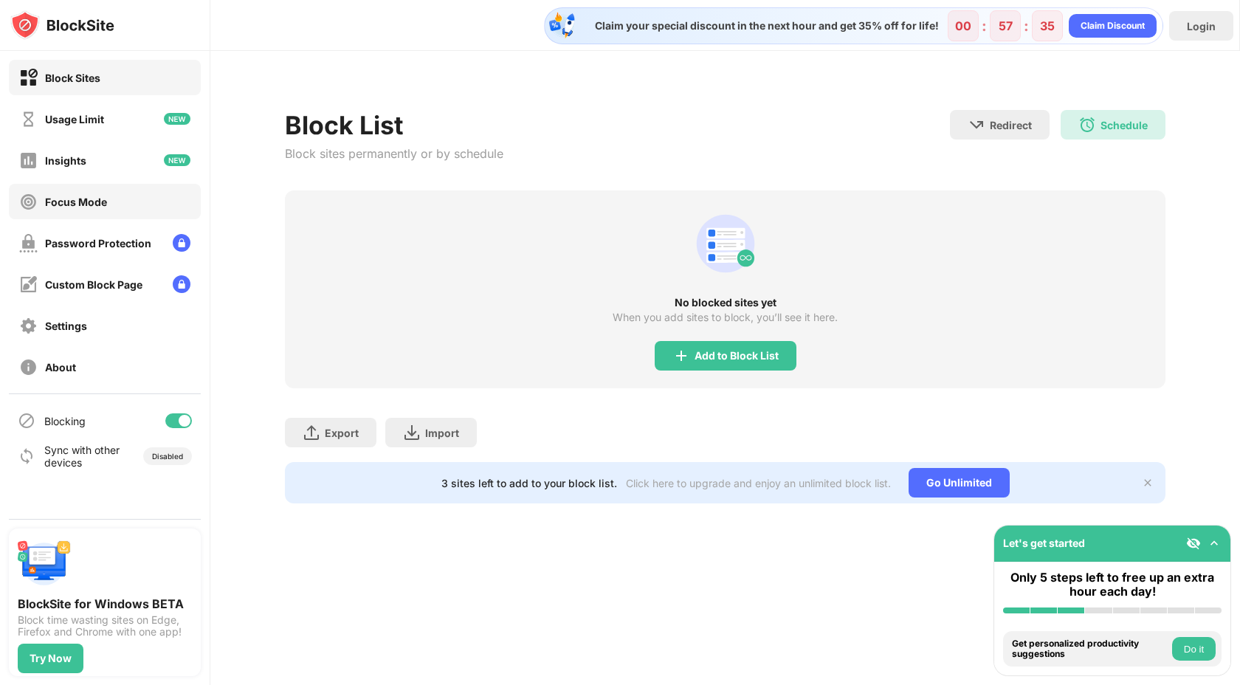
click at [156, 197] on div "Focus Mode" at bounding box center [105, 201] width 192 height 35
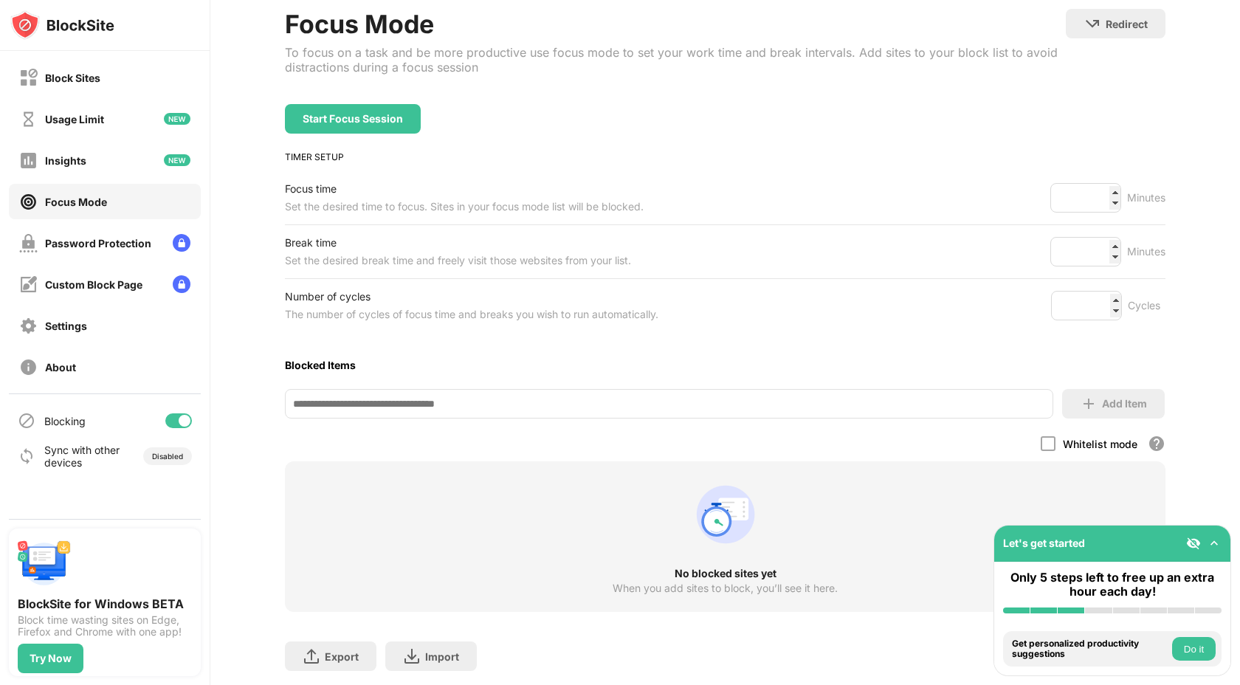
scroll to position [124, 0]
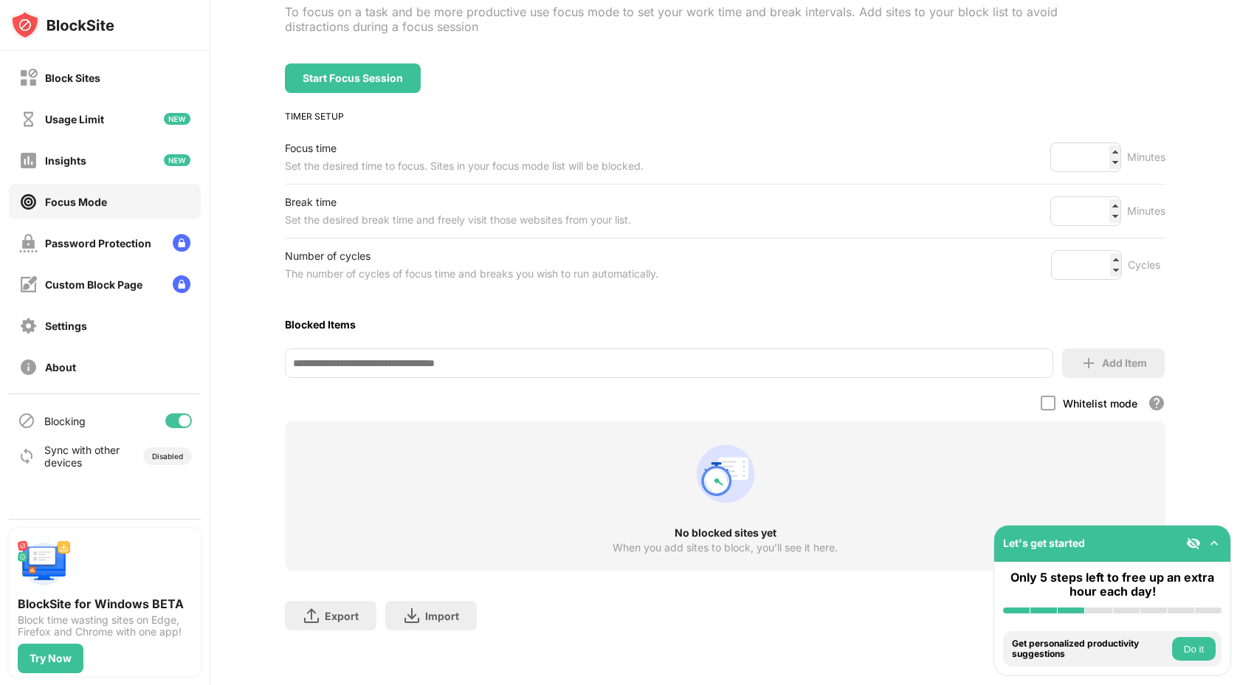
click at [820, 444] on div "No blocked sites yet When you add sites to block, you’ll see it here." at bounding box center [725, 496] width 880 height 151
click at [599, 360] on input at bounding box center [669, 363] width 768 height 30
click at [1073, 359] on div "Add Item" at bounding box center [1113, 363] width 103 height 30
click at [475, 365] on input "*******" at bounding box center [669, 363] width 768 height 30
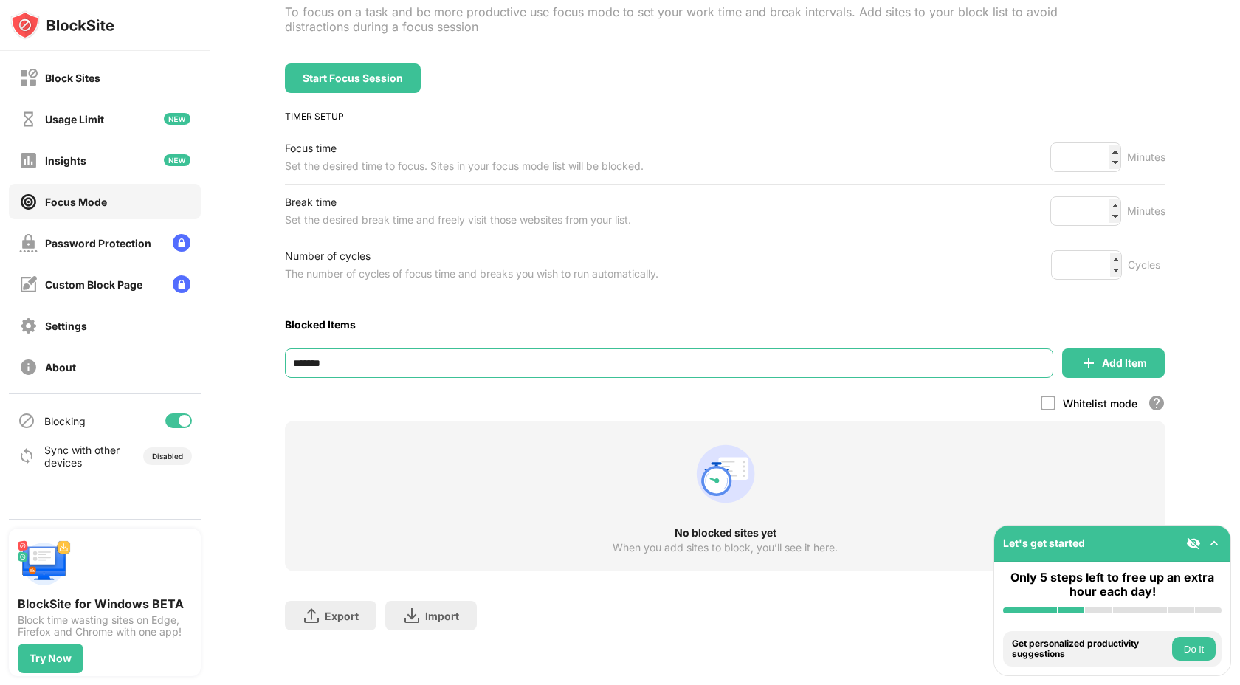
click at [475, 365] on input "*******" at bounding box center [669, 363] width 768 height 30
paste input "**********"
type input "**********"
click at [666, 311] on div "Blocked Items" at bounding box center [725, 324] width 880 height 30
click at [1105, 357] on div "Add Item" at bounding box center [1124, 363] width 45 height 12
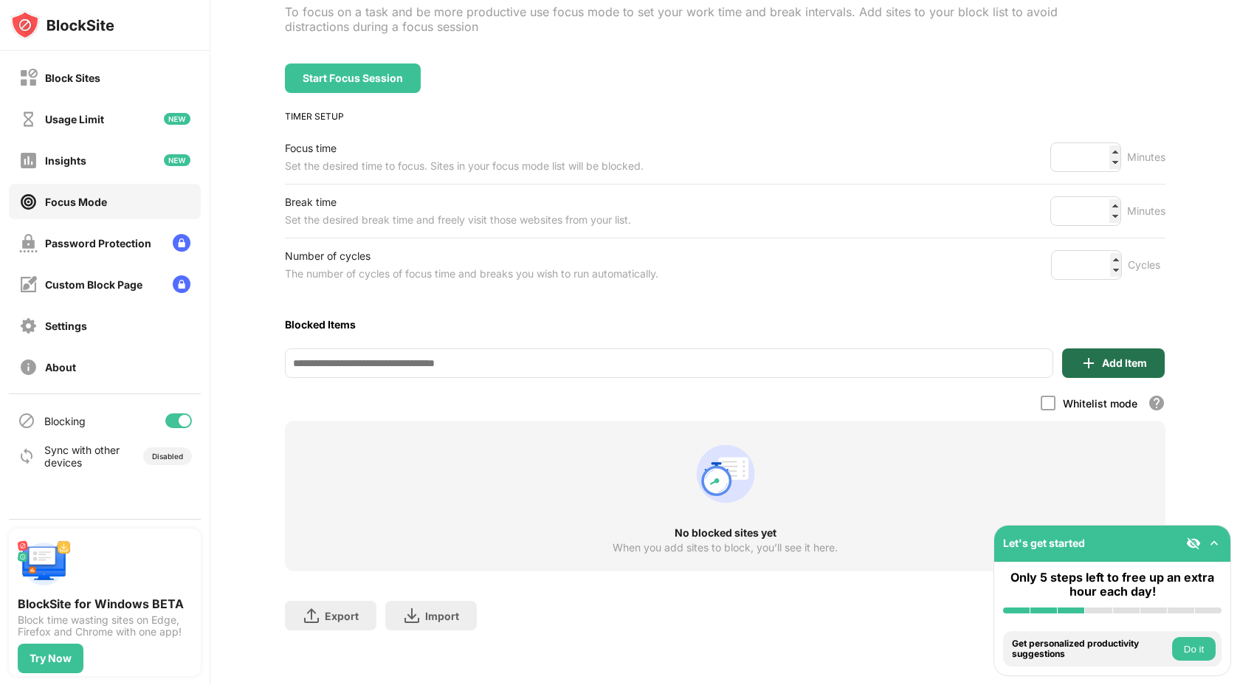
scroll to position [22, 0]
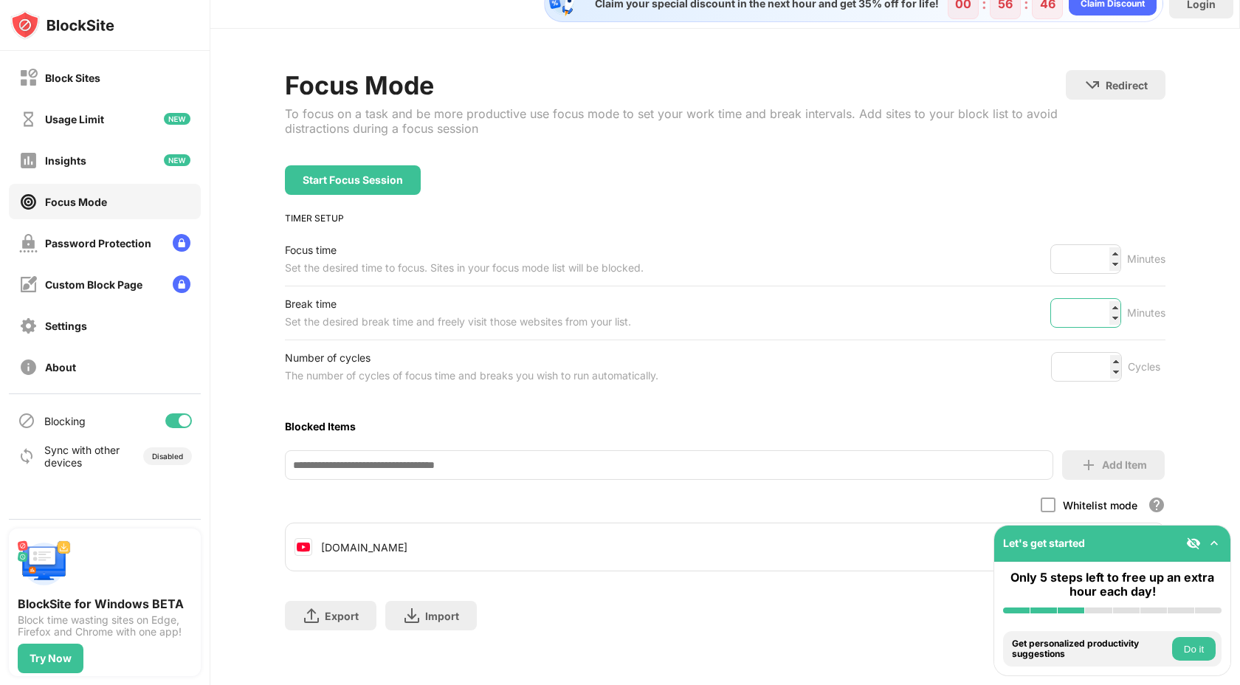
click at [1112, 317] on input "*" at bounding box center [1085, 313] width 71 height 30
type input "*"
click at [1112, 317] on input "*" at bounding box center [1085, 313] width 71 height 30
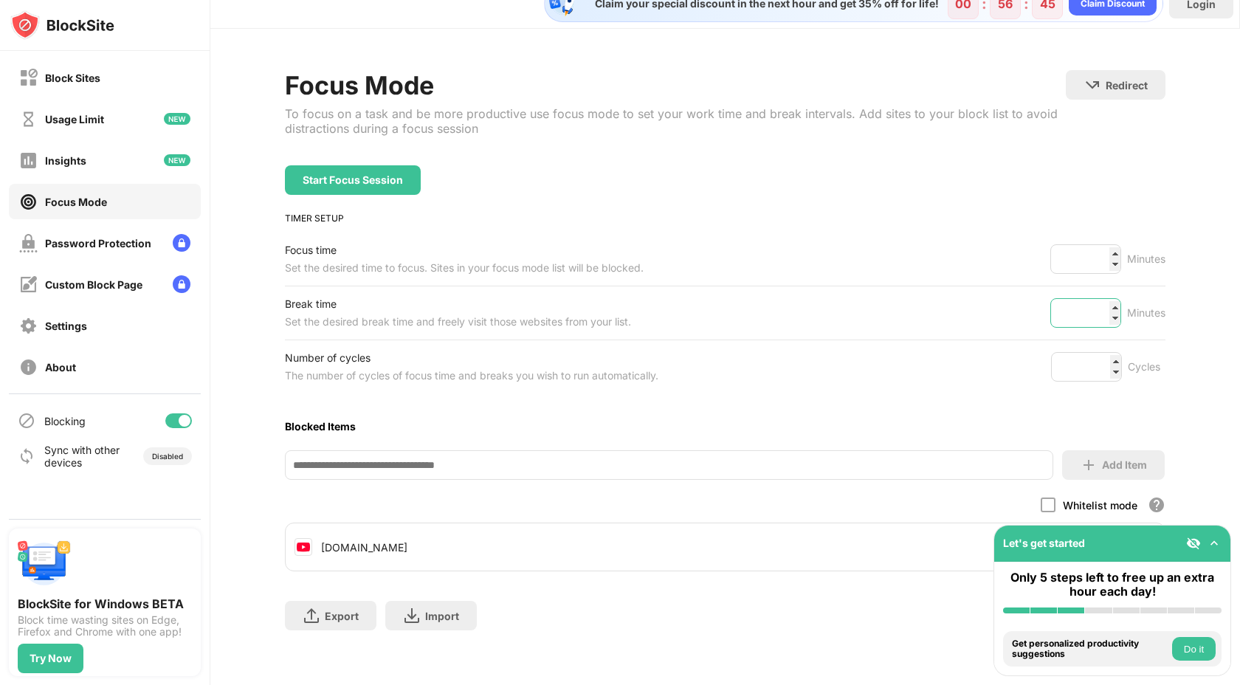
click at [1112, 317] on input "*" at bounding box center [1085, 313] width 71 height 30
click at [493, 221] on div "TIMER SETUP" at bounding box center [725, 218] width 880 height 11
type input "*"
click at [1117, 368] on input "*" at bounding box center [1086, 367] width 71 height 30
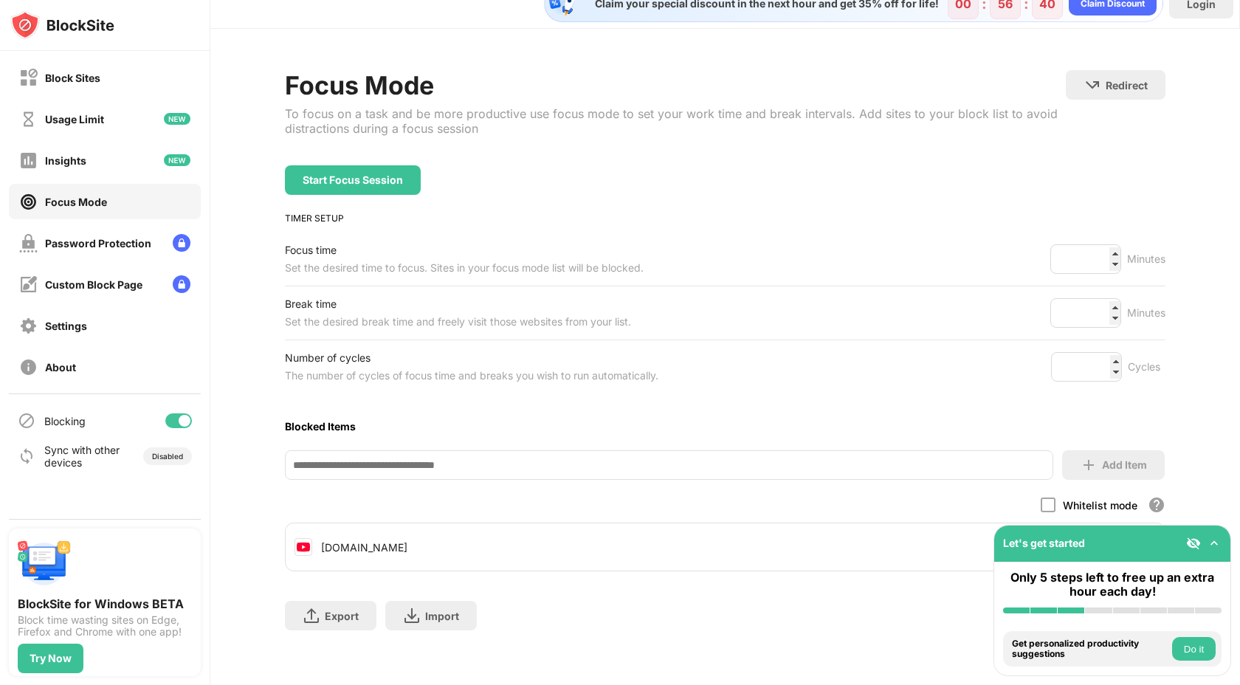
click at [751, 371] on div "Number of cycles The number of cycles of focus time and breaks you wish to run …" at bounding box center [725, 366] width 880 height 53
click at [321, 183] on div "Start Focus Session" at bounding box center [353, 180] width 100 height 12
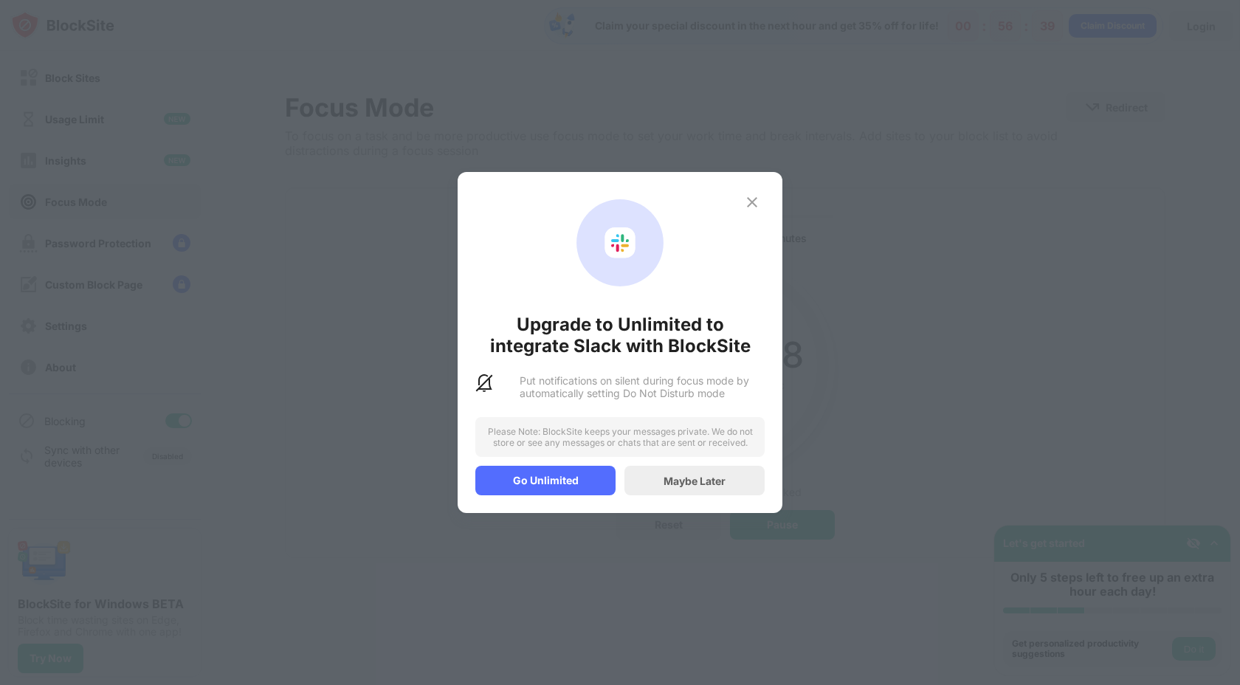
scroll to position [0, 0]
click at [699, 471] on div "Maybe Later" at bounding box center [694, 481] width 140 height 30
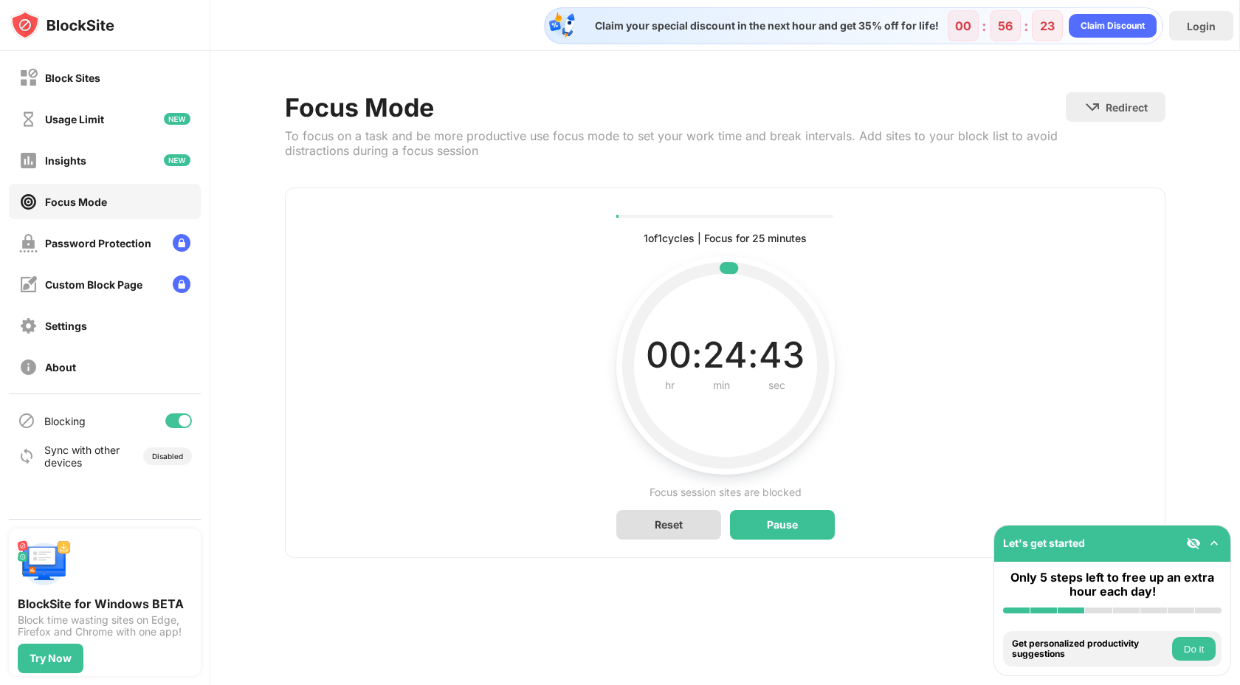
click at [695, 514] on div "Reset" at bounding box center [668, 525] width 105 height 30
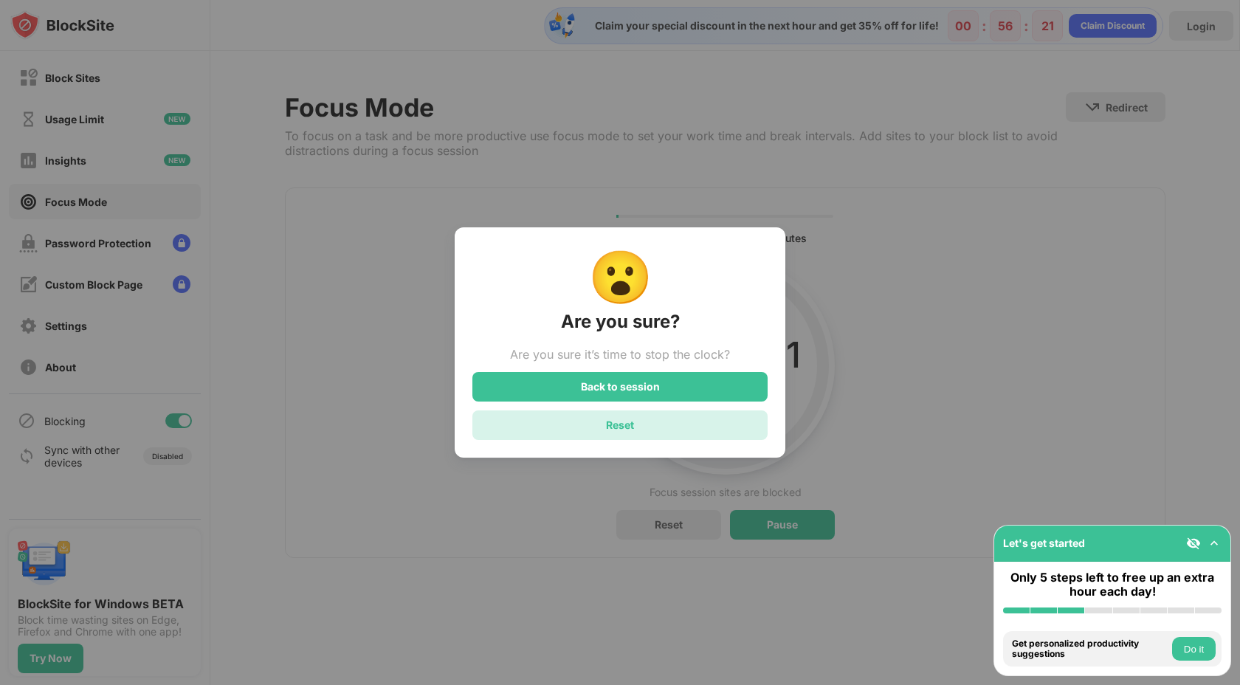
click at [669, 420] on div "Reset" at bounding box center [619, 425] width 295 height 30
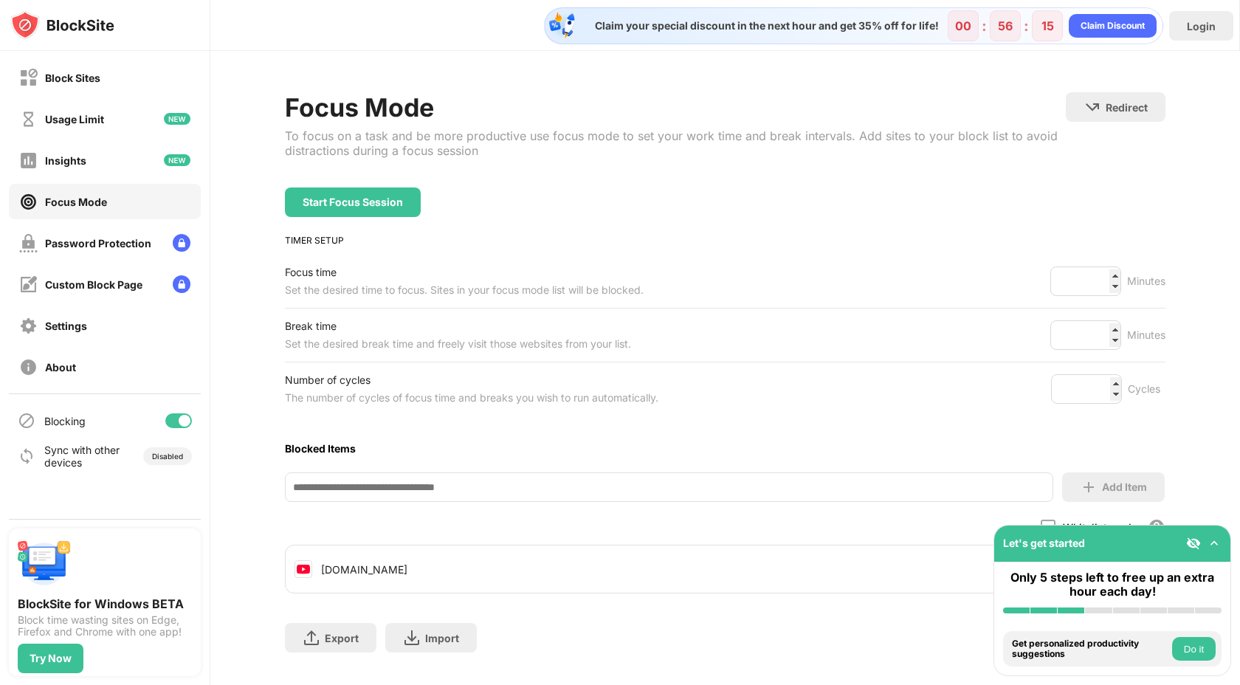
click at [852, 210] on div "Start Focus Session" at bounding box center [725, 202] width 880 height 30
click at [106, 84] on div "Block Sites" at bounding box center [105, 77] width 192 height 35
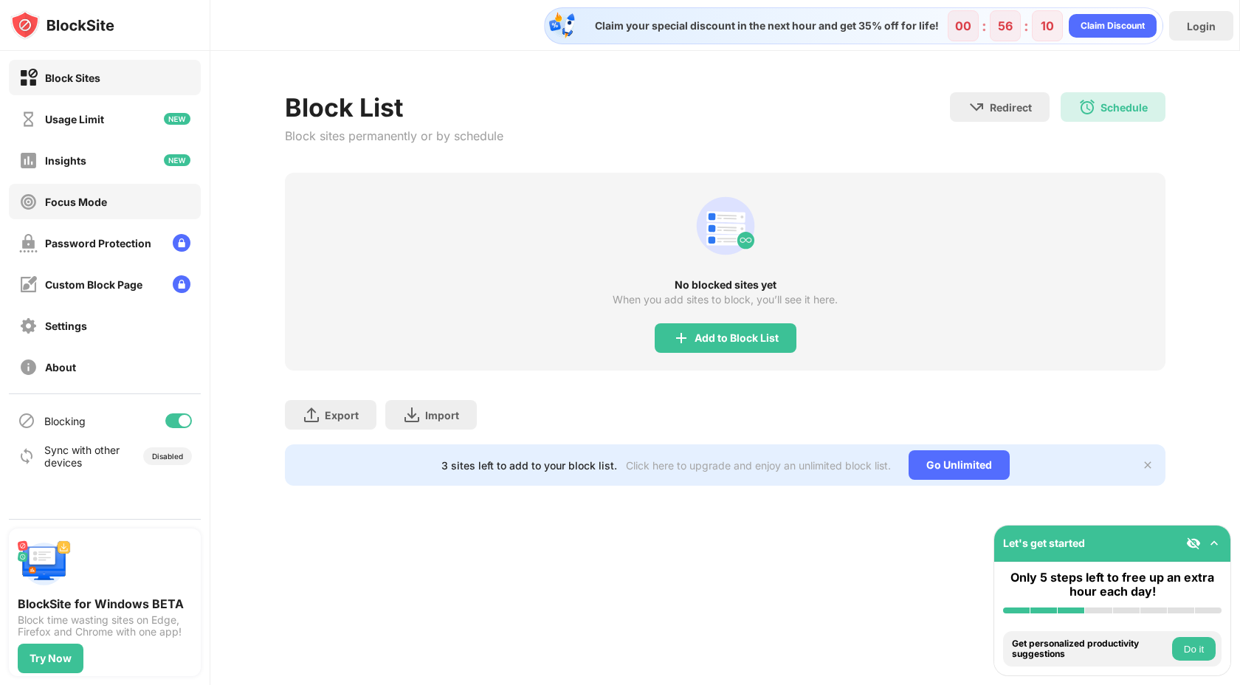
click at [145, 191] on div "Focus Mode" at bounding box center [105, 201] width 192 height 35
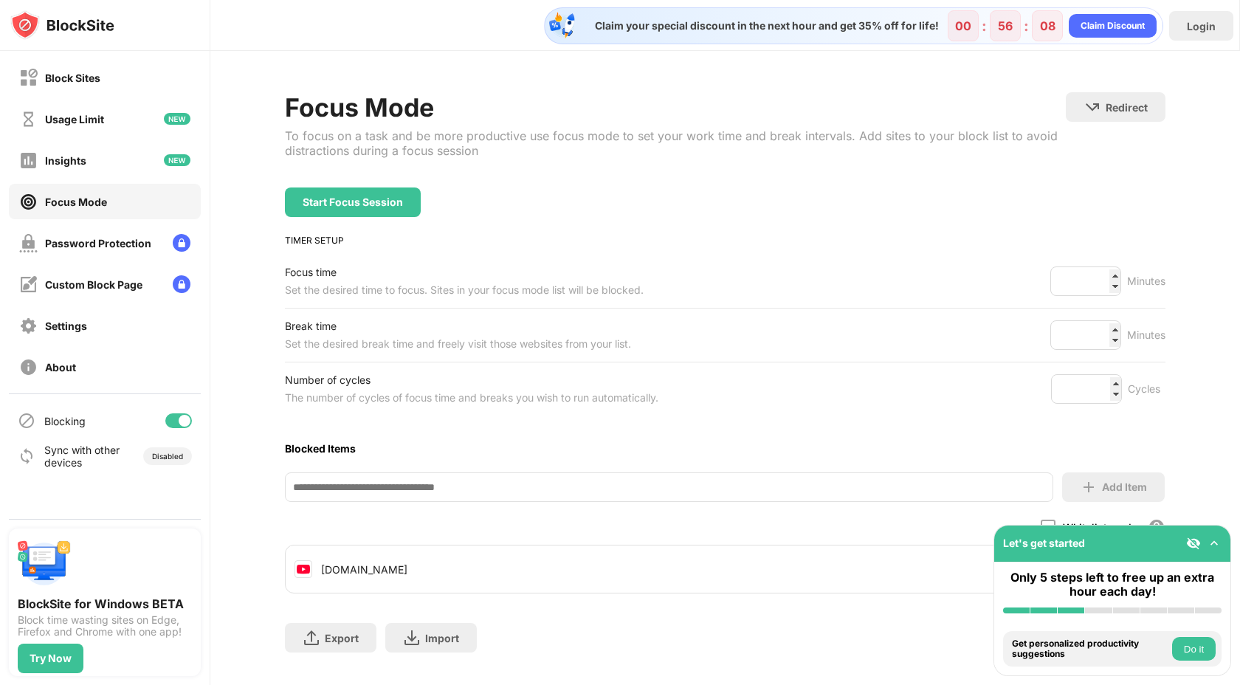
click at [1158, 284] on div "Minutes" at bounding box center [1146, 281] width 38 height 18
click at [1143, 280] on div "Minutes" at bounding box center [1146, 281] width 38 height 18
click at [112, 76] on div "Block Sites" at bounding box center [105, 77] width 192 height 35
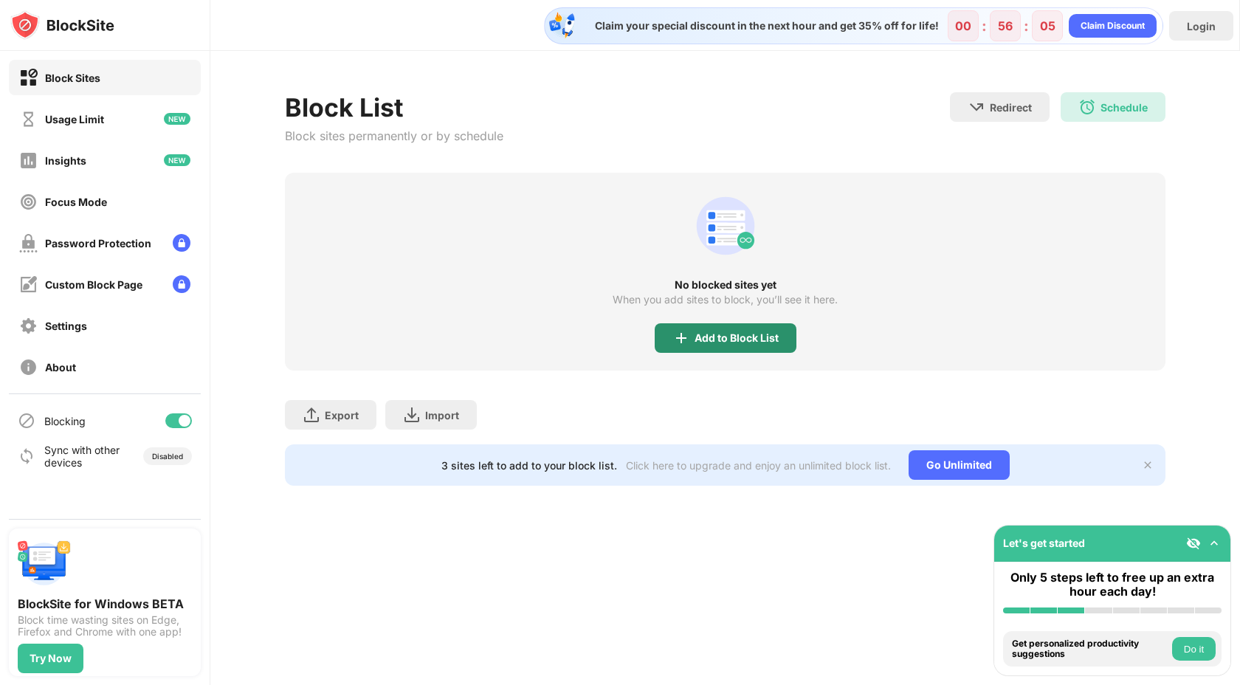
click at [725, 342] on div "Add to Block List" at bounding box center [736, 338] width 84 height 12
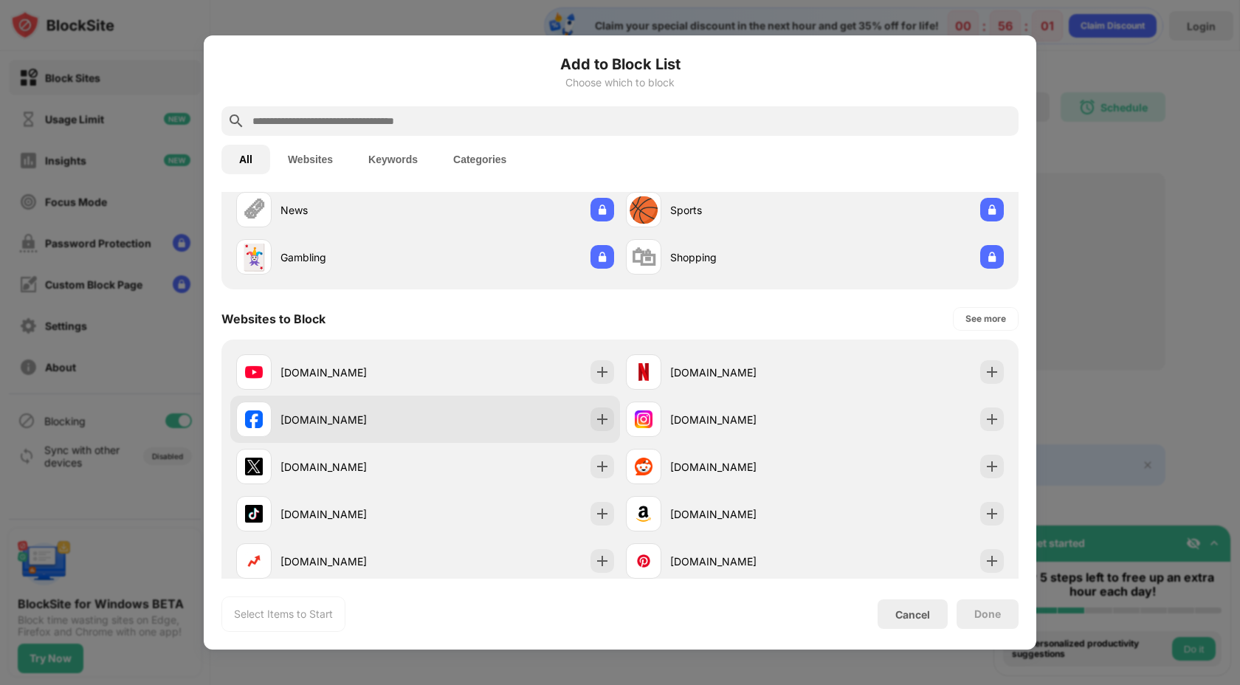
scroll to position [130, 0]
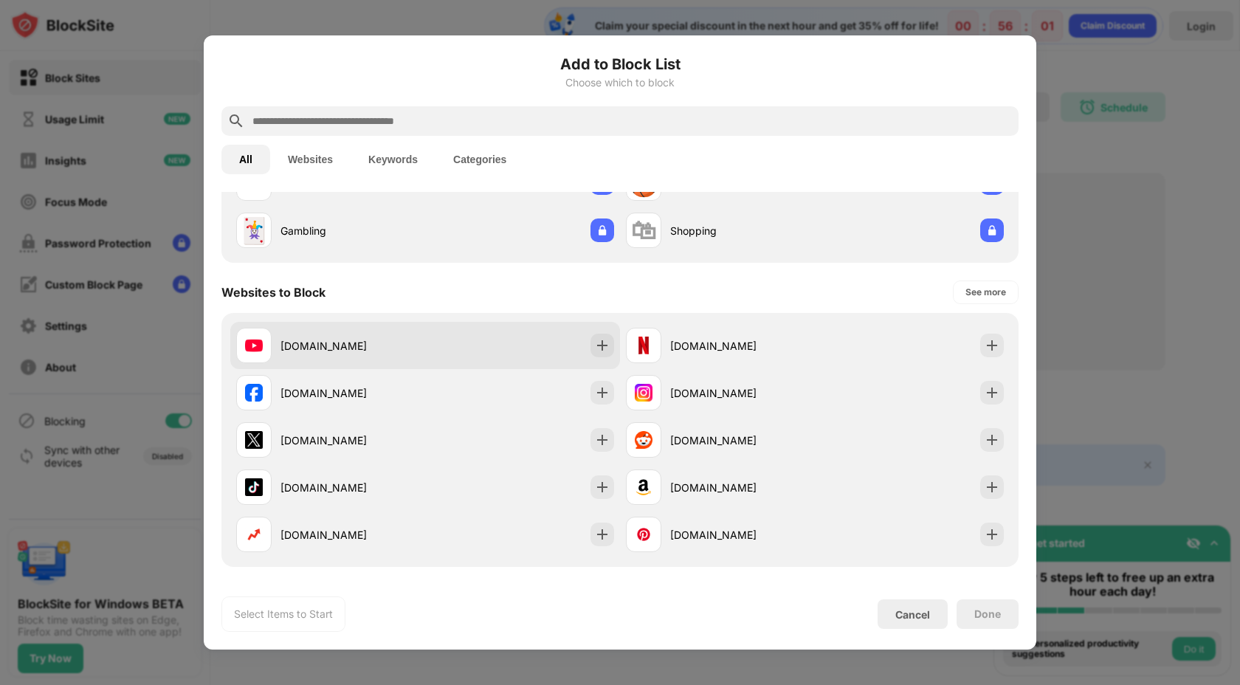
click at [551, 348] on div "[DOMAIN_NAME]" at bounding box center [425, 345] width 390 height 47
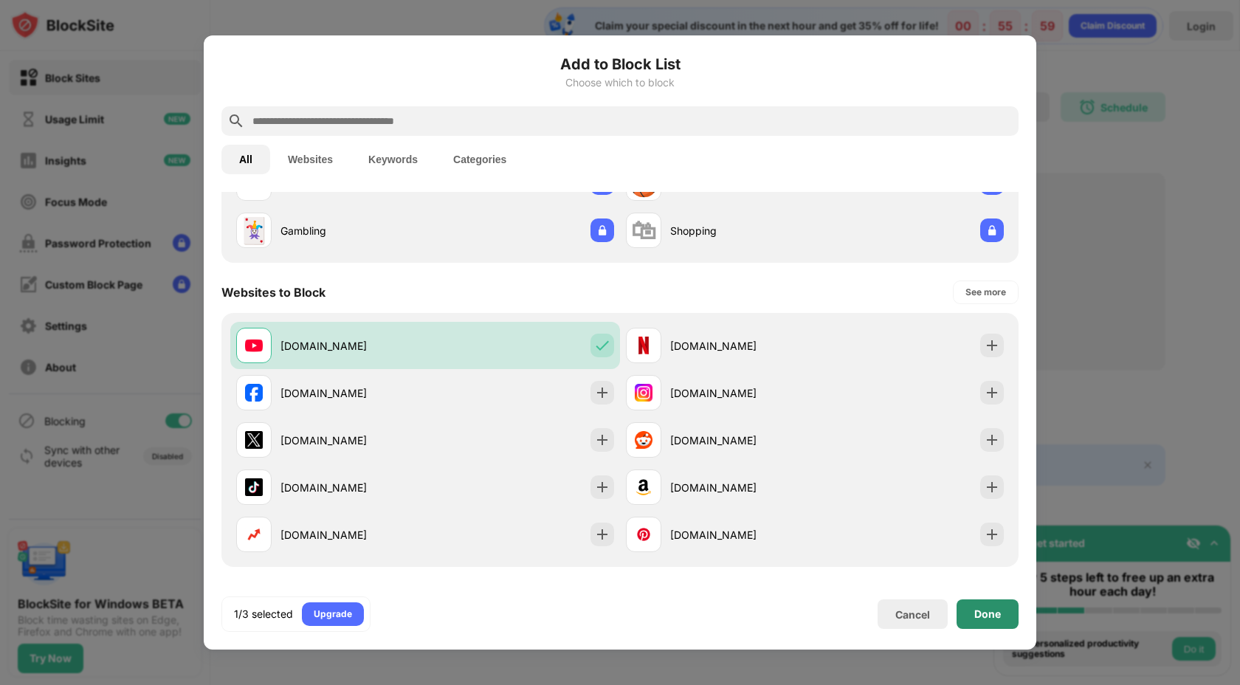
click at [970, 609] on div "Done" at bounding box center [987, 614] width 62 height 30
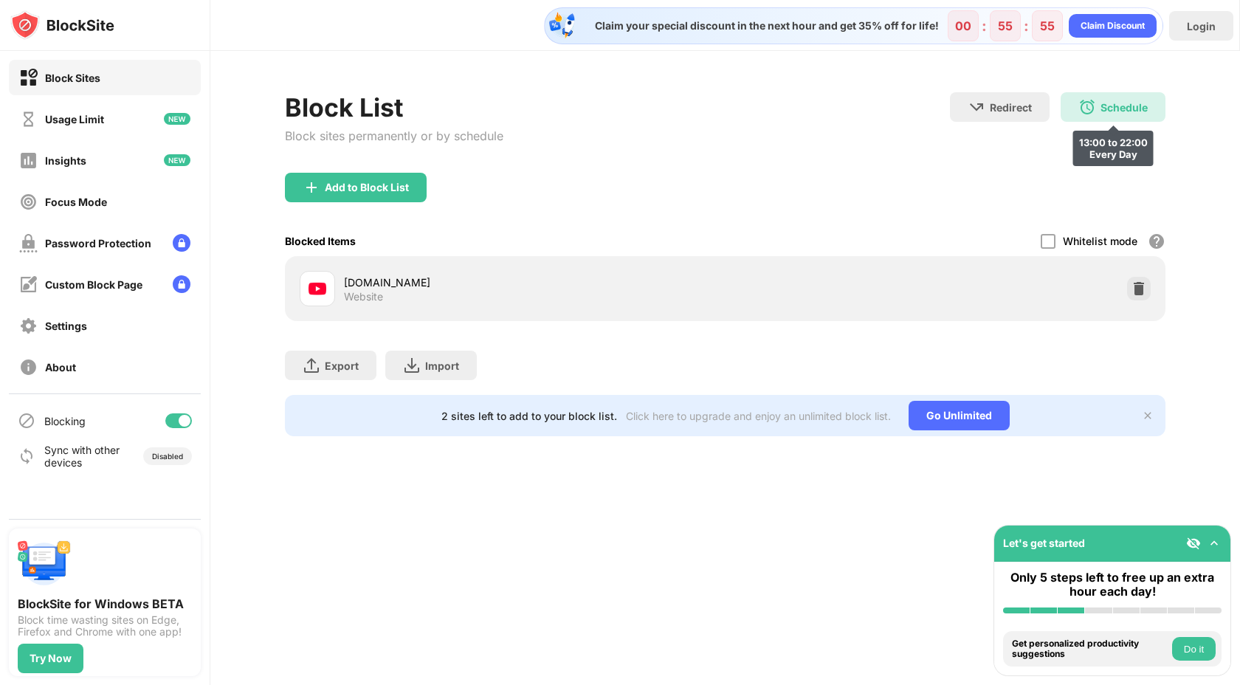
click at [1077, 117] on div "Schedule 13:00 to 22:00 Every Day" at bounding box center [1113, 107] width 105 height 30
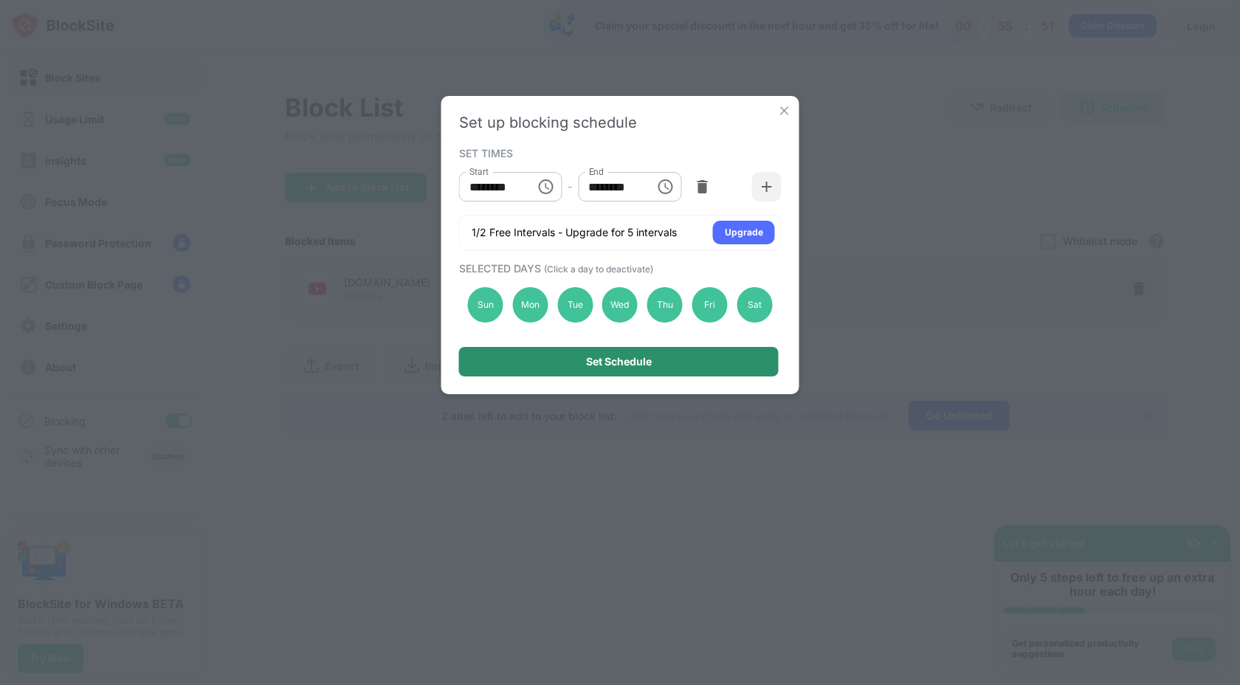
click at [557, 369] on div "Set Schedule" at bounding box center [619, 362] width 320 height 30
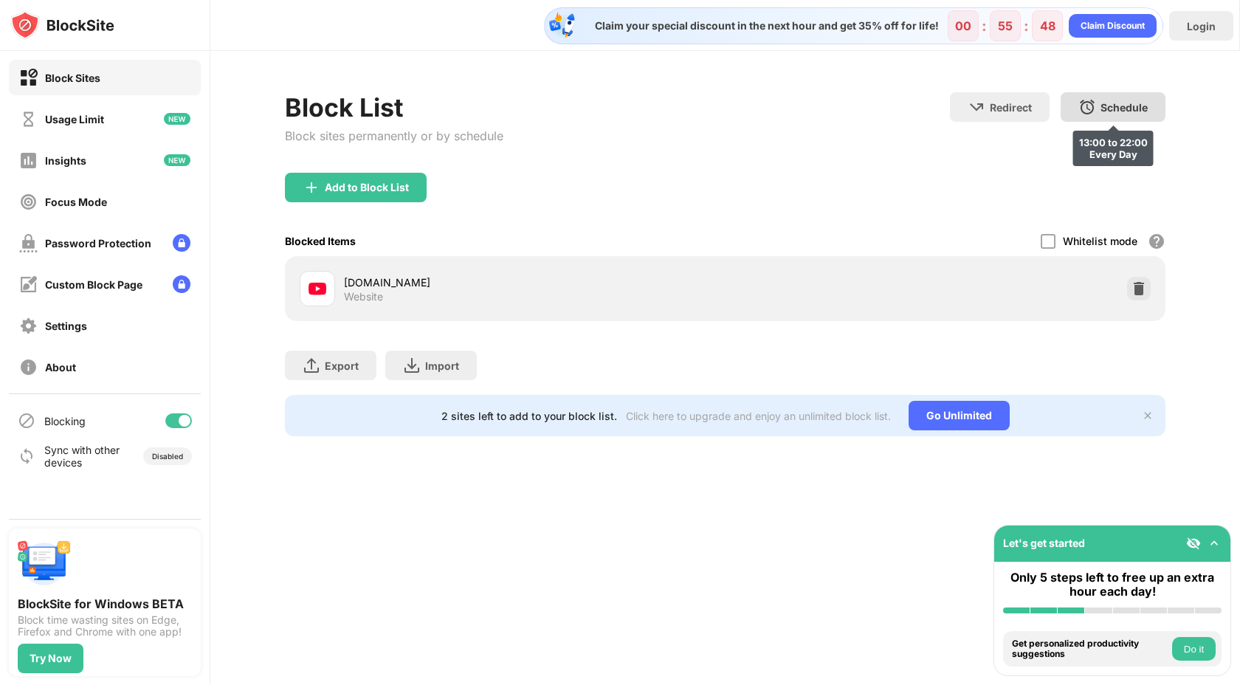
click at [1069, 117] on div "Schedule 13:00 to 22:00 Every Day" at bounding box center [1113, 107] width 105 height 30
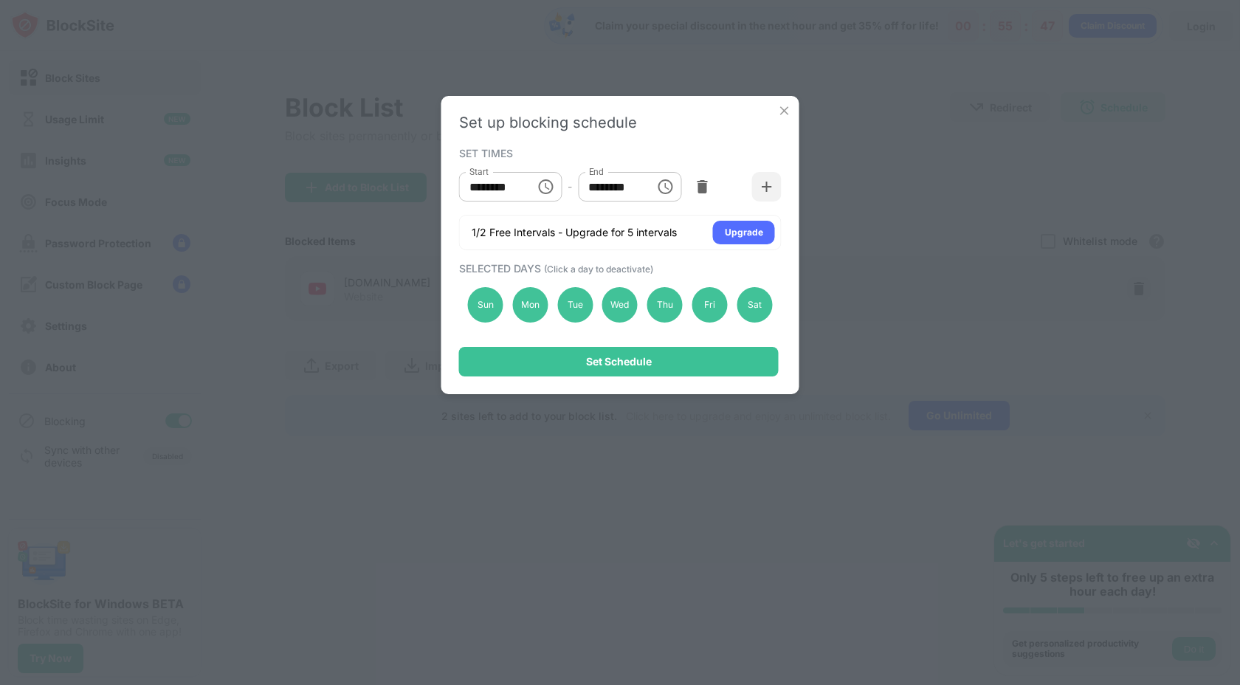
click at [601, 190] on input "********" at bounding box center [611, 187] width 66 height 30
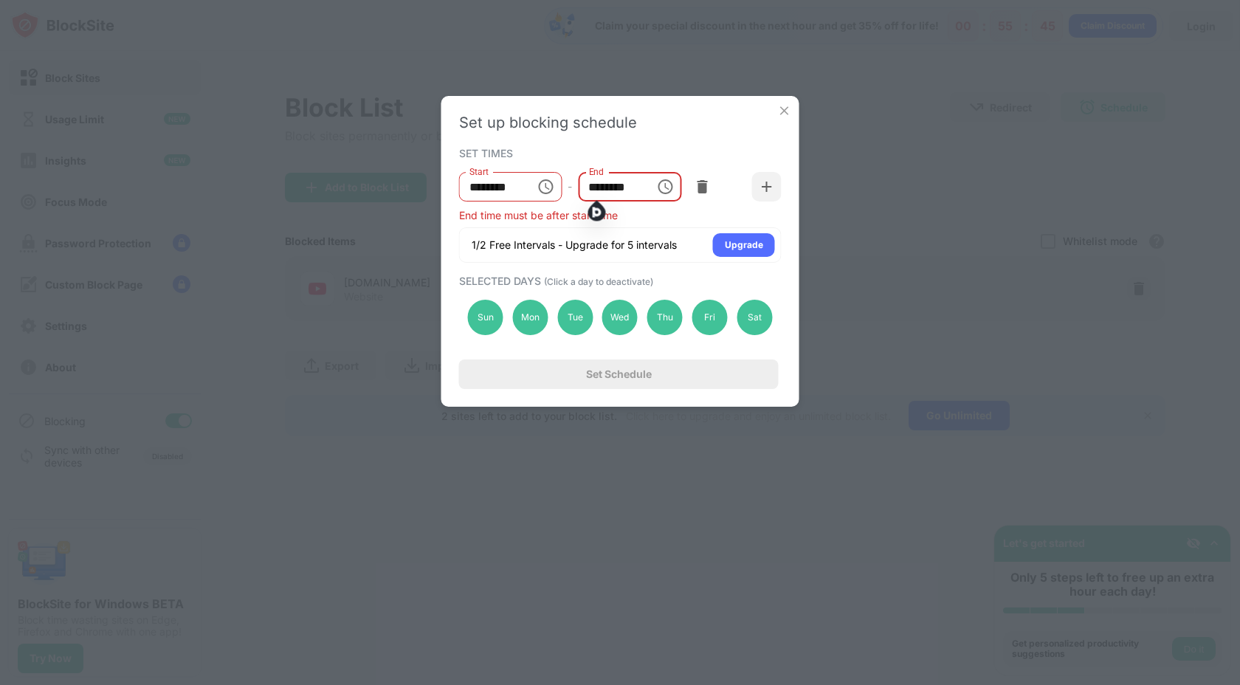
click at [632, 184] on input "********" at bounding box center [611, 187] width 66 height 30
click at [596, 182] on input "********" at bounding box center [611, 187] width 66 height 30
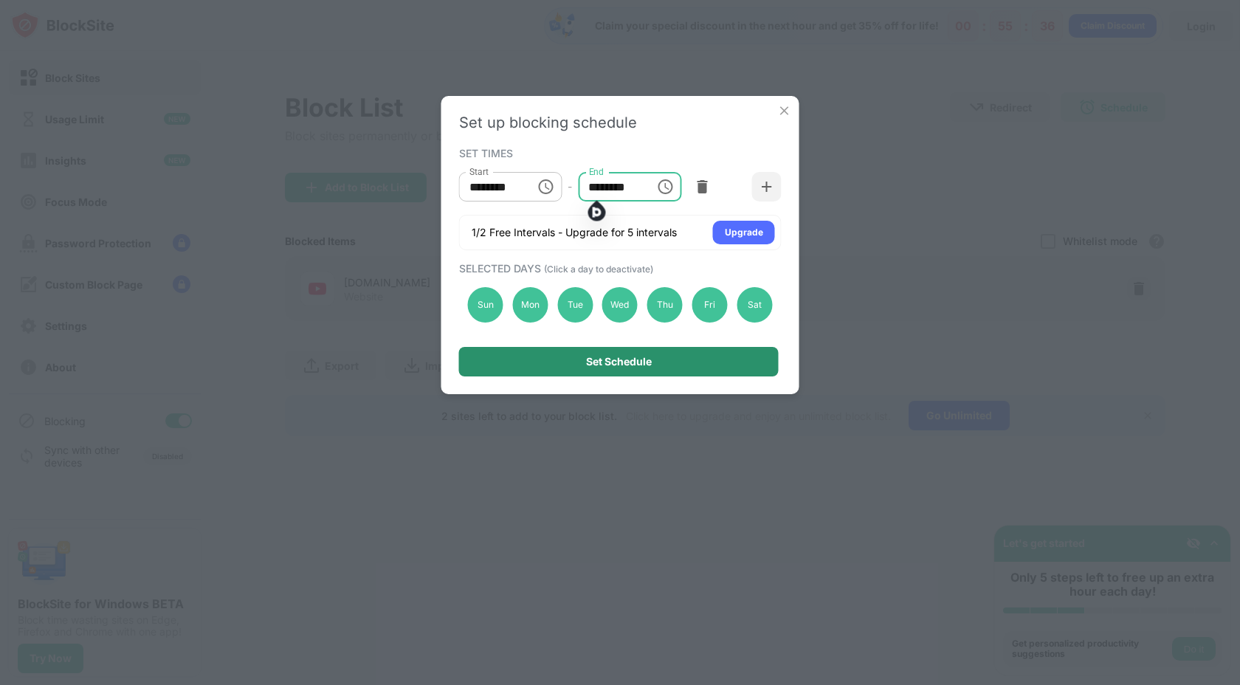
type input "********"
click at [682, 357] on div "Set Schedule" at bounding box center [619, 362] width 320 height 30
